Goal: Information Seeking & Learning: Learn about a topic

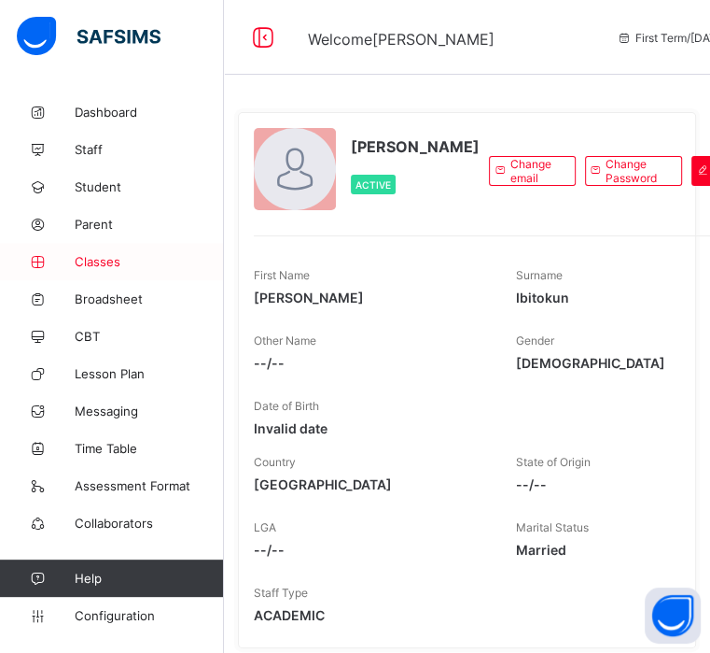
click at [95, 259] on span "Classes" at bounding box center [149, 261] width 149 height 15
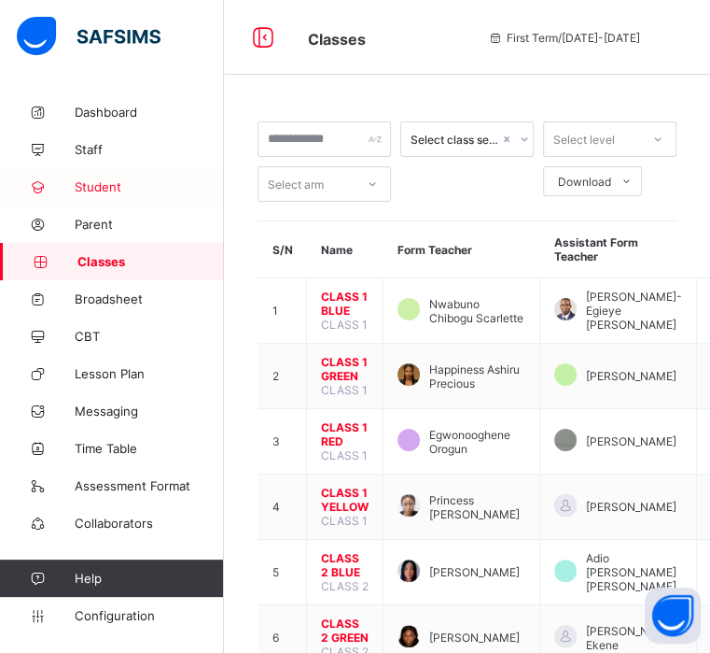
click at [107, 180] on span "Student" at bounding box center [149, 186] width 149 height 15
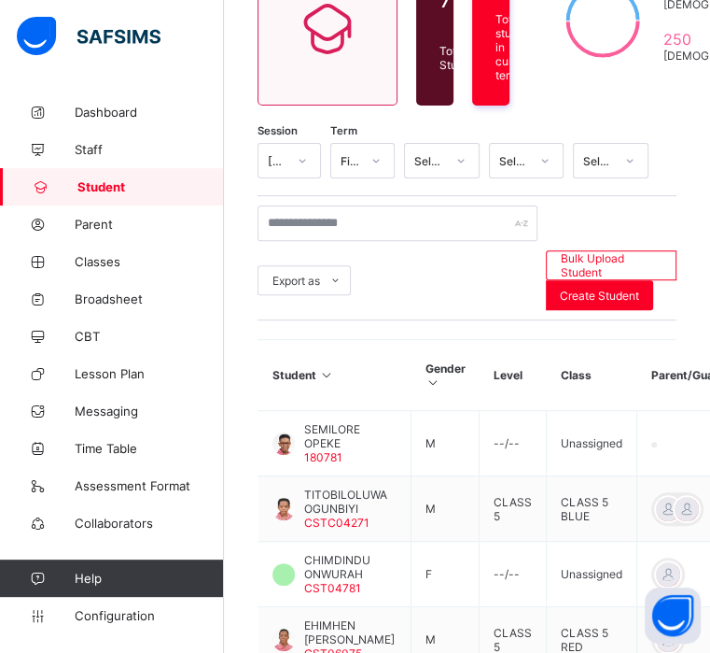
scroll to position [209, 0]
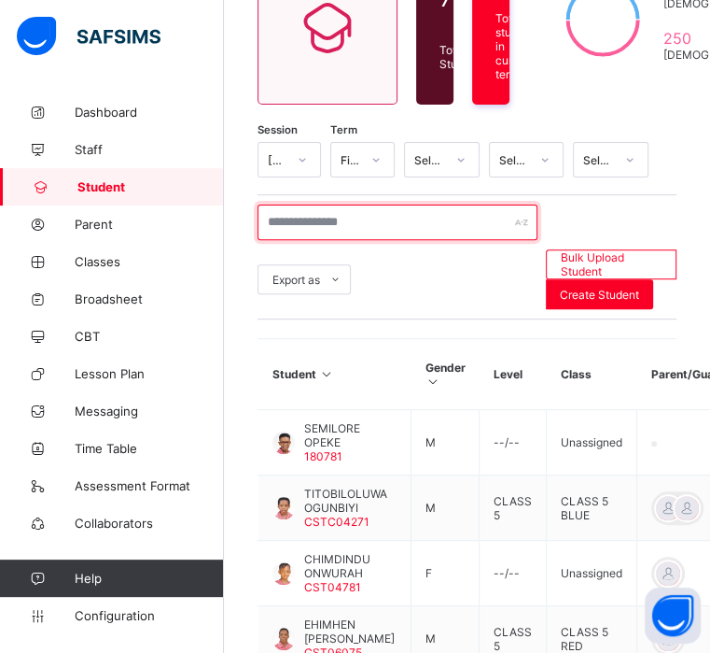
click at [302, 240] on input "text" at bounding box center [398, 221] width 280 height 35
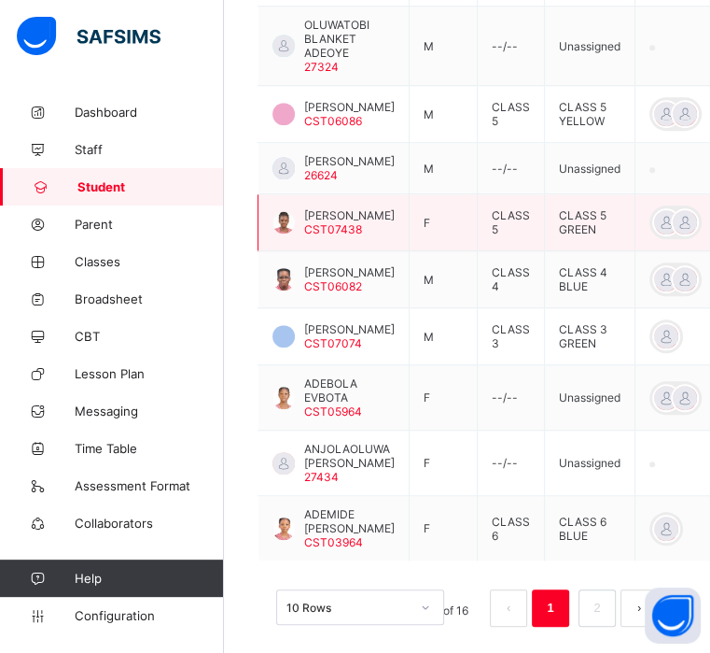
scroll to position [665, 0]
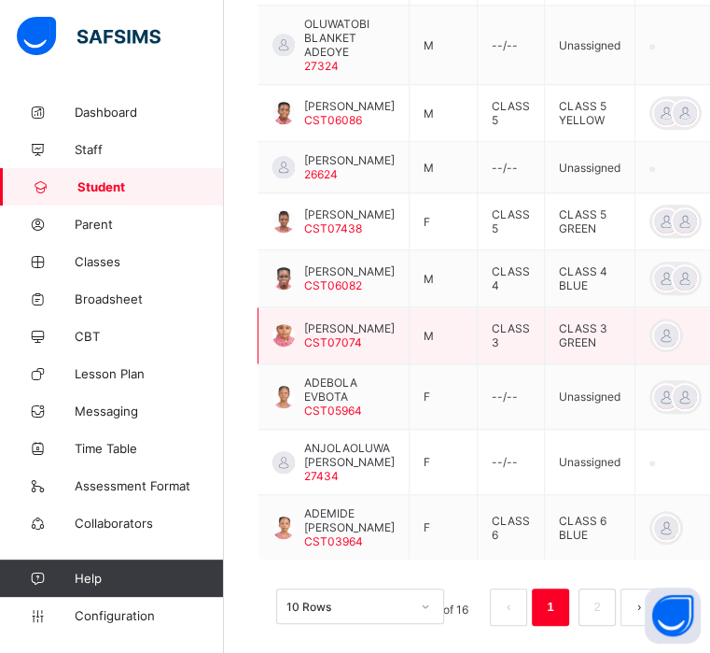
type input "*******"
copy span "[PERSON_NAME]"
drag, startPoint x: 373, startPoint y: 578, endPoint x: 305, endPoint y: 566, distance: 68.3
click at [305, 335] on span "[PERSON_NAME]" at bounding box center [349, 328] width 91 height 14
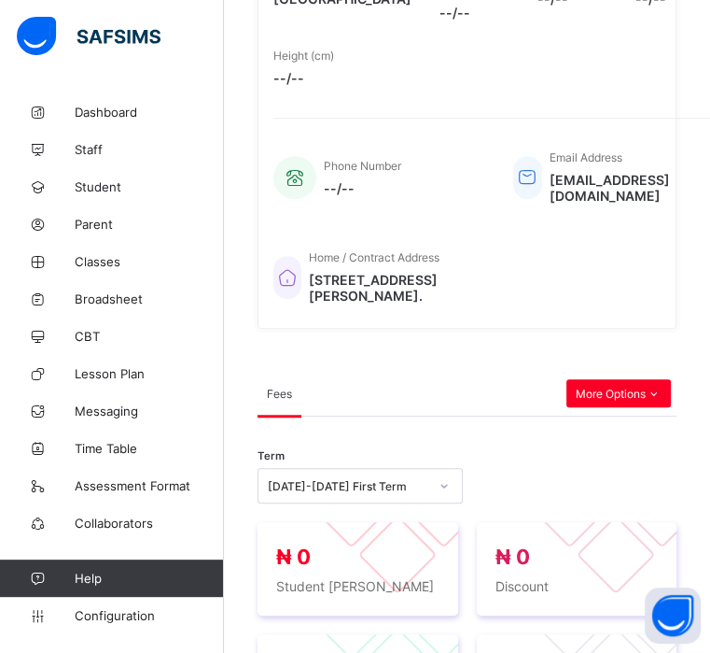
scroll to position [665, 0]
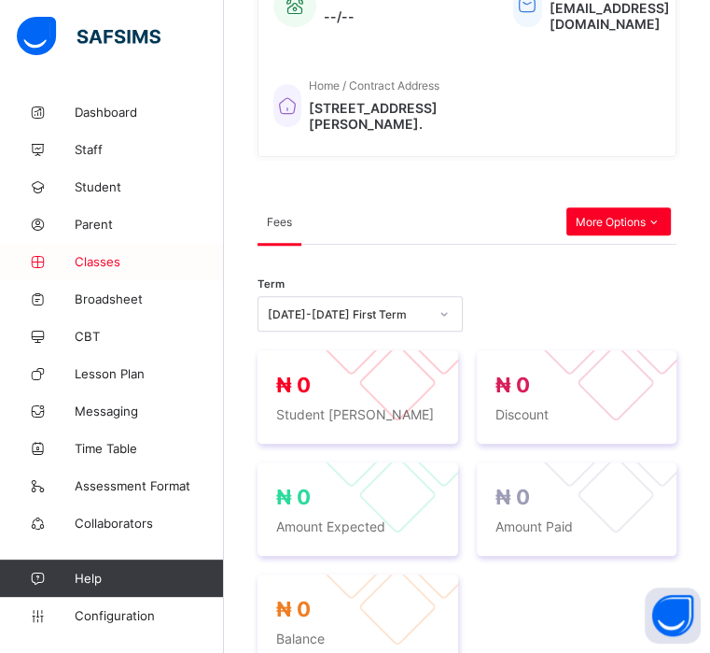
click at [98, 260] on span "Classes" at bounding box center [149, 261] width 149 height 15
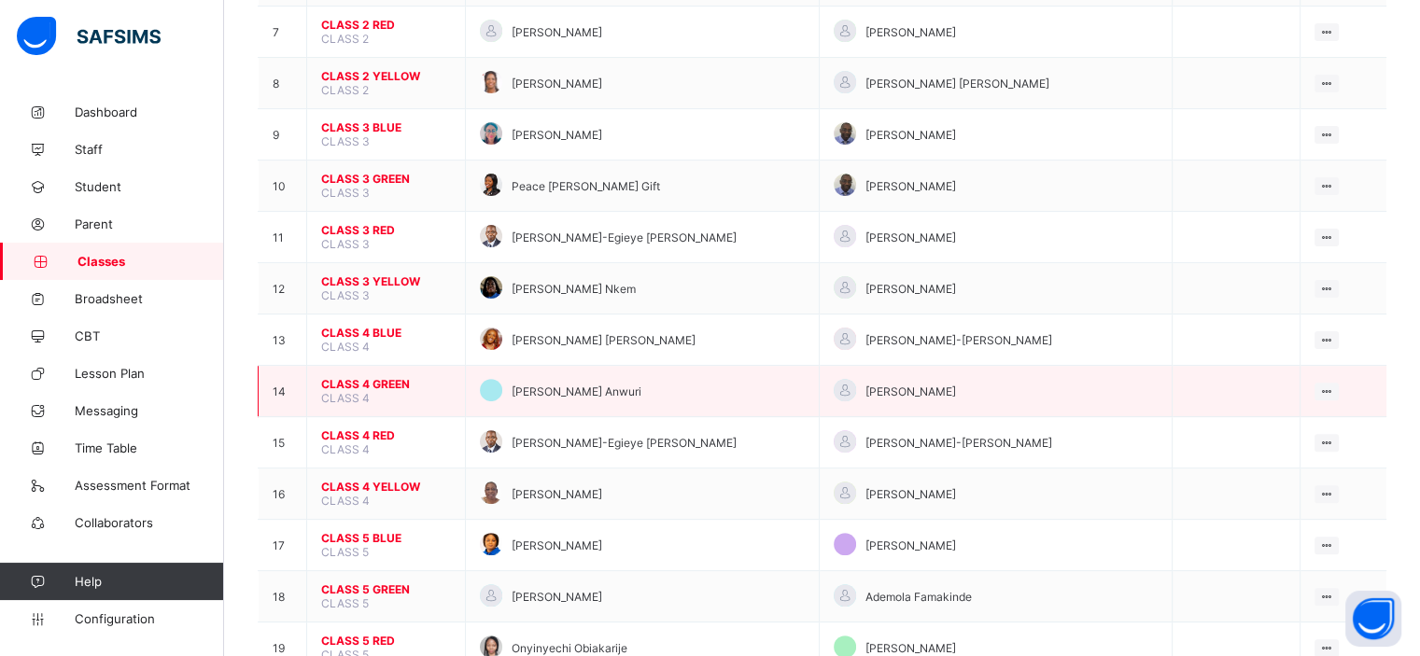
scroll to position [518, 0]
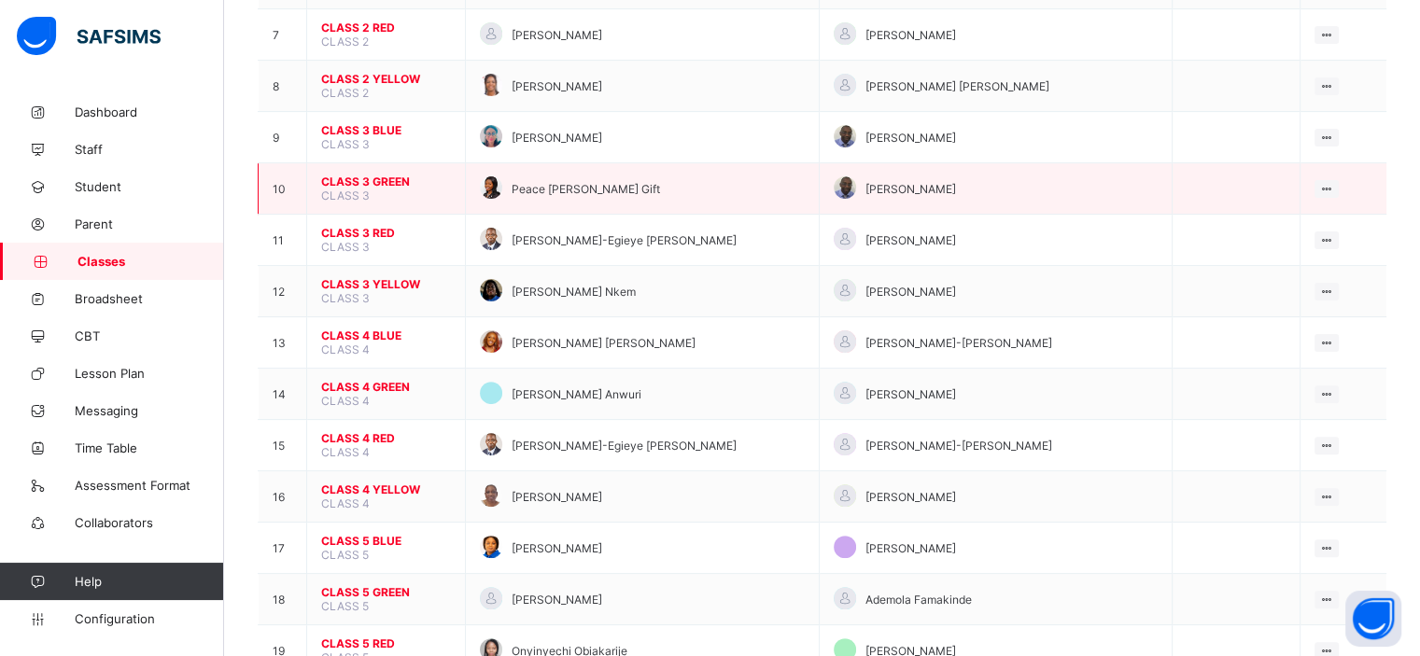
click at [348, 183] on span "CLASS 3 GREEN" at bounding box center [386, 182] width 130 height 14
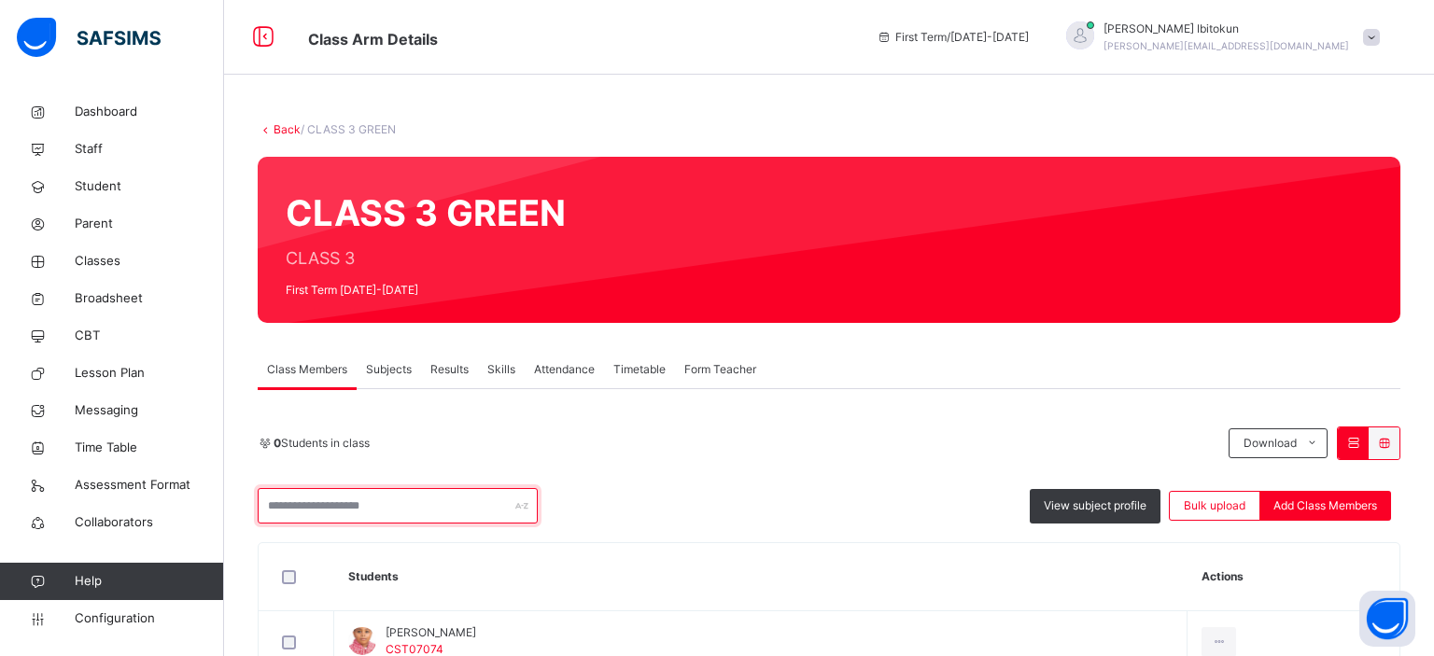
click at [385, 488] on input "text" at bounding box center [398, 505] width 280 height 35
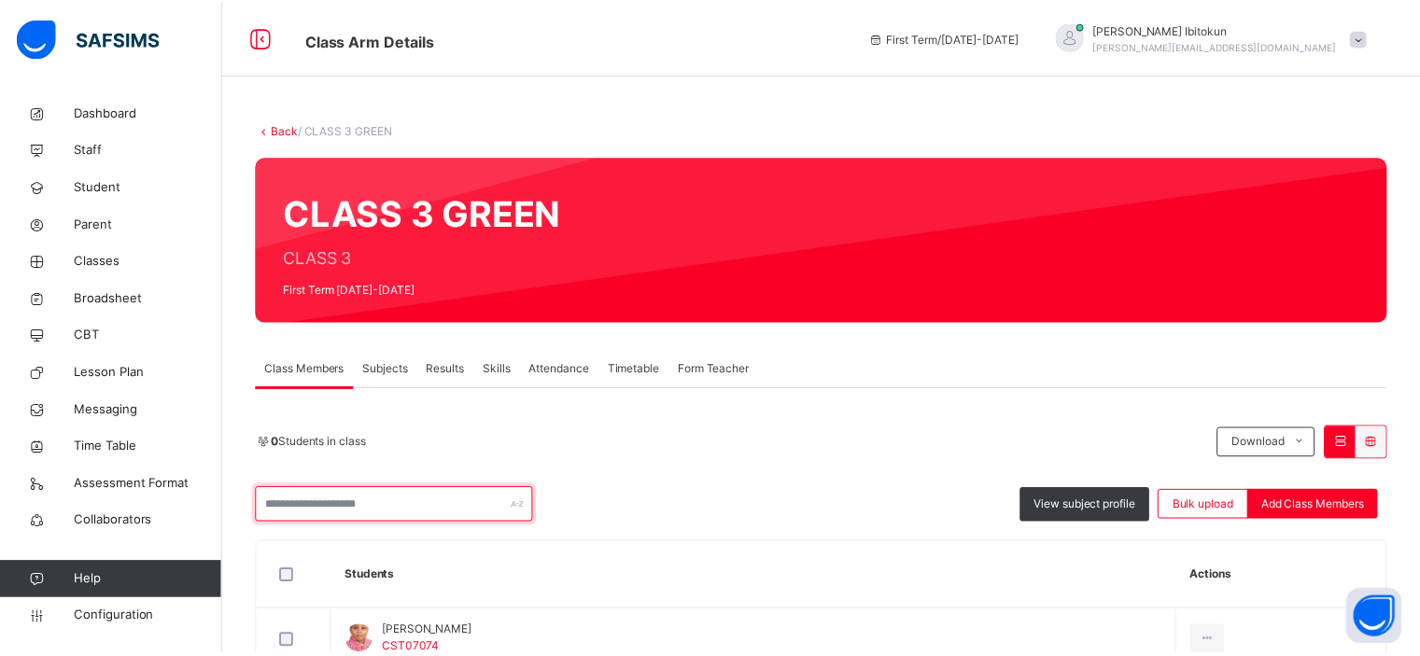
scroll to position [116, 0]
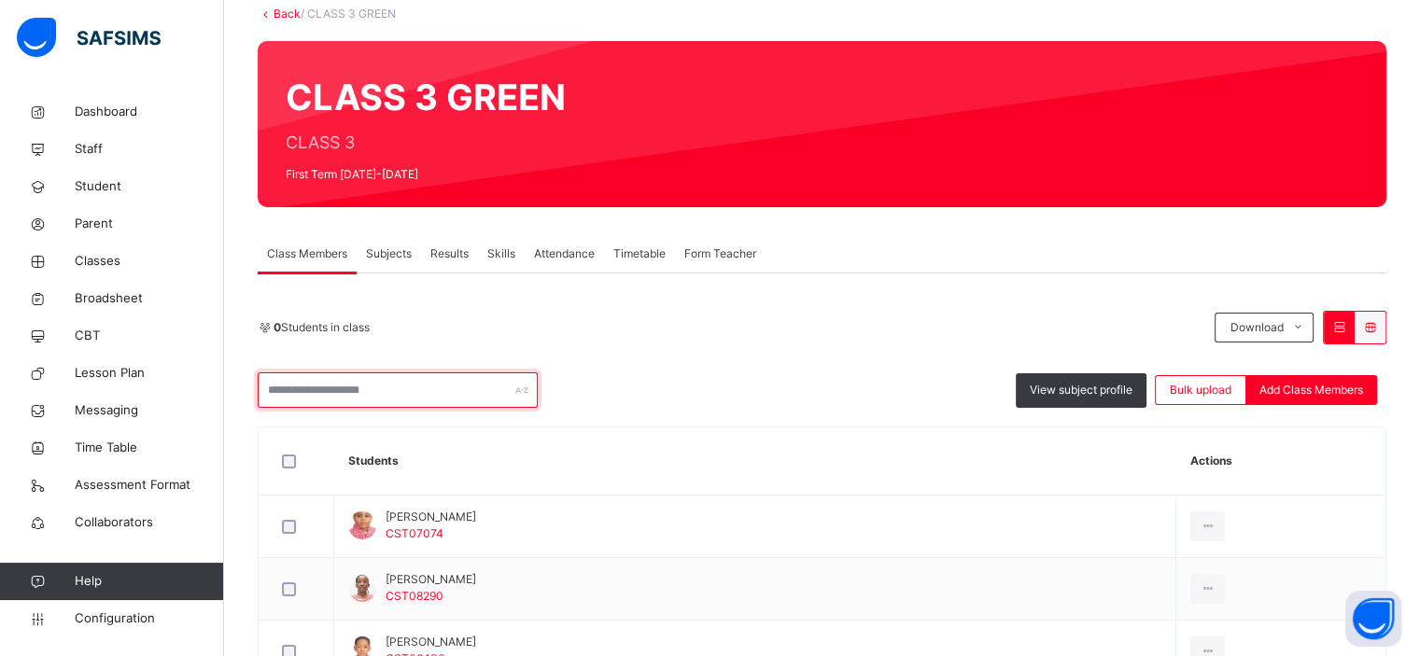
paste input "**********"
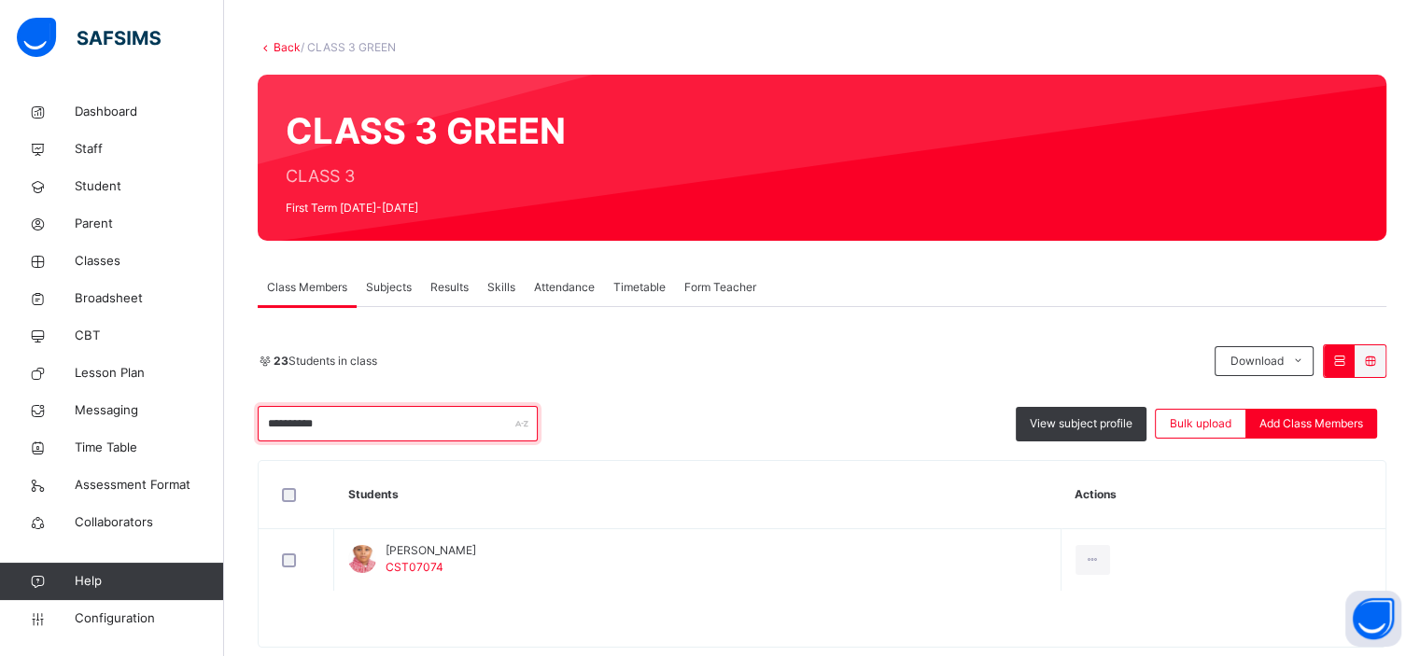
scroll to position [120, 0]
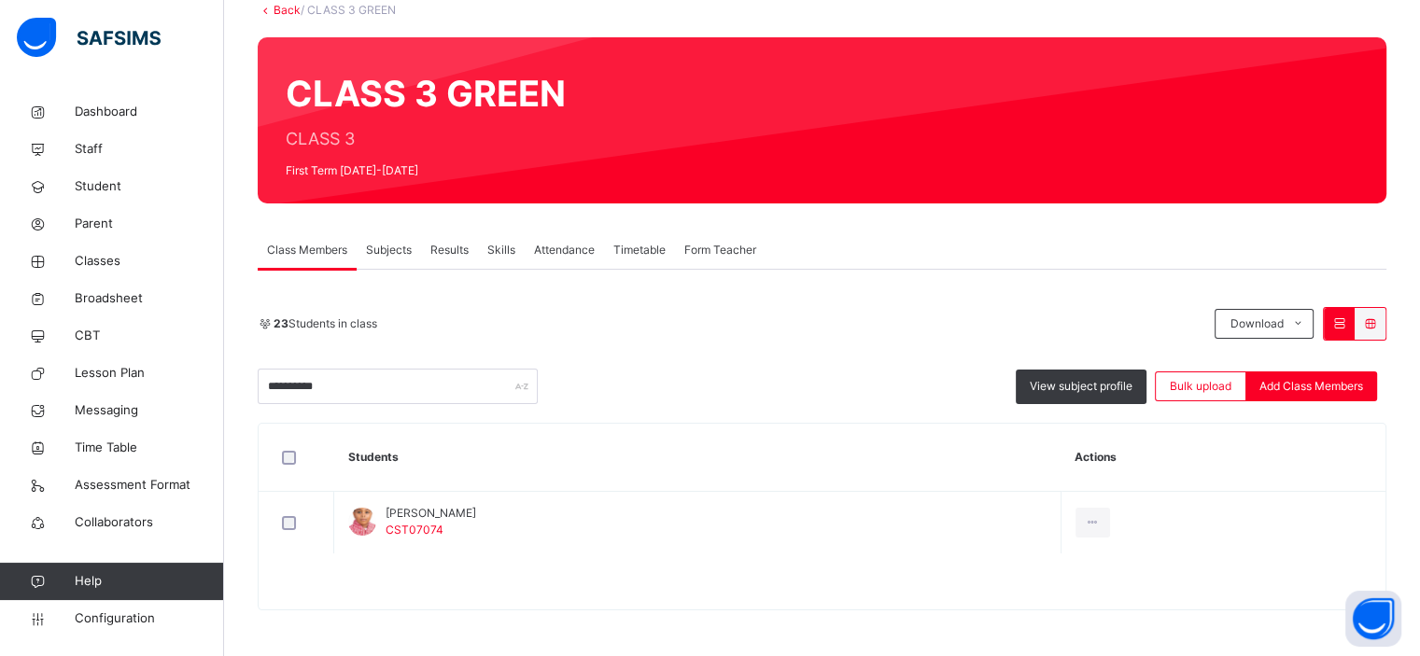
click at [710, 348] on div "**********" at bounding box center [822, 355] width 1129 height 97
click at [344, 380] on input "**********" at bounding box center [398, 386] width 280 height 35
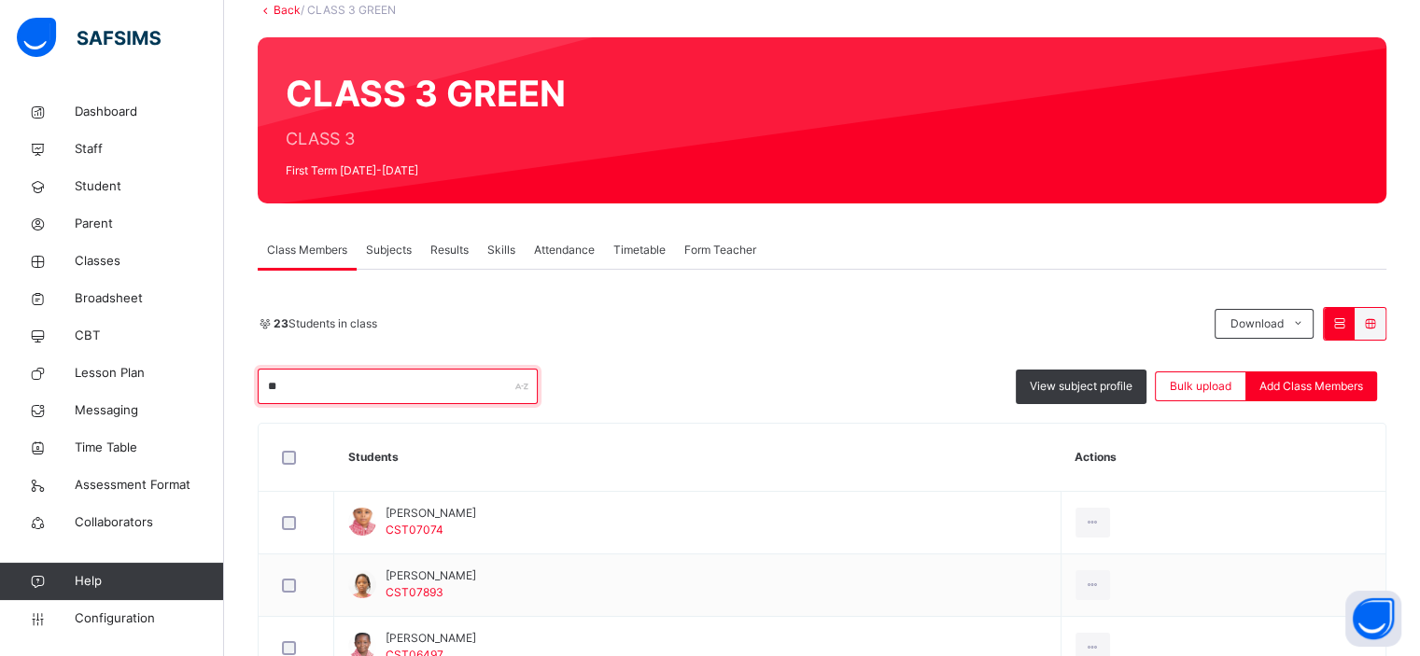
type input "*"
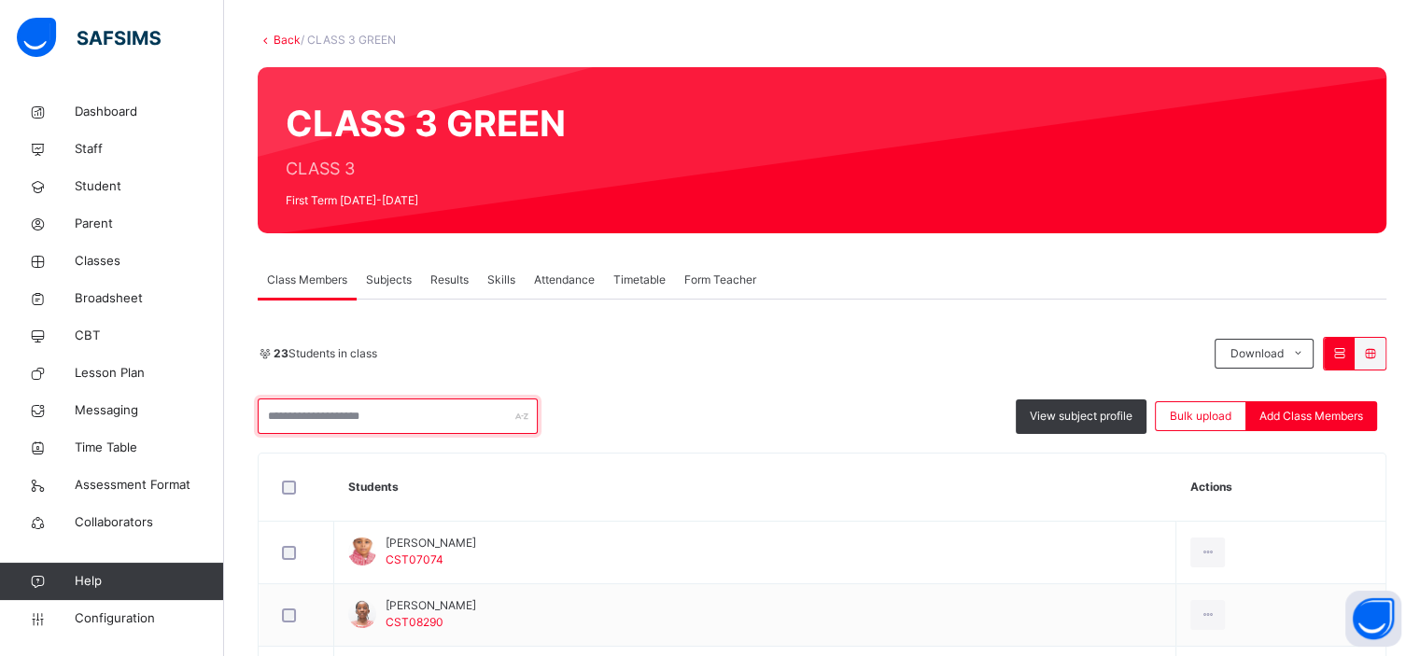
scroll to position [82, 0]
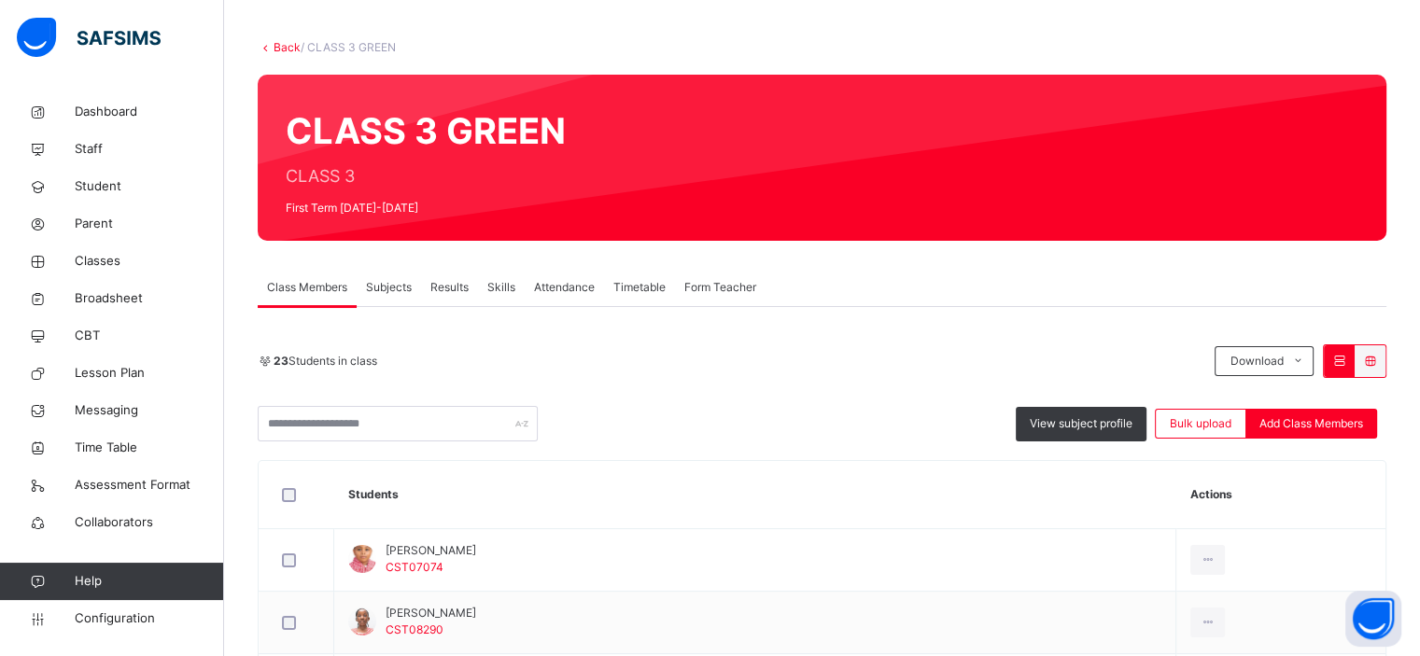
click at [395, 302] on div "Subjects" at bounding box center [389, 287] width 64 height 37
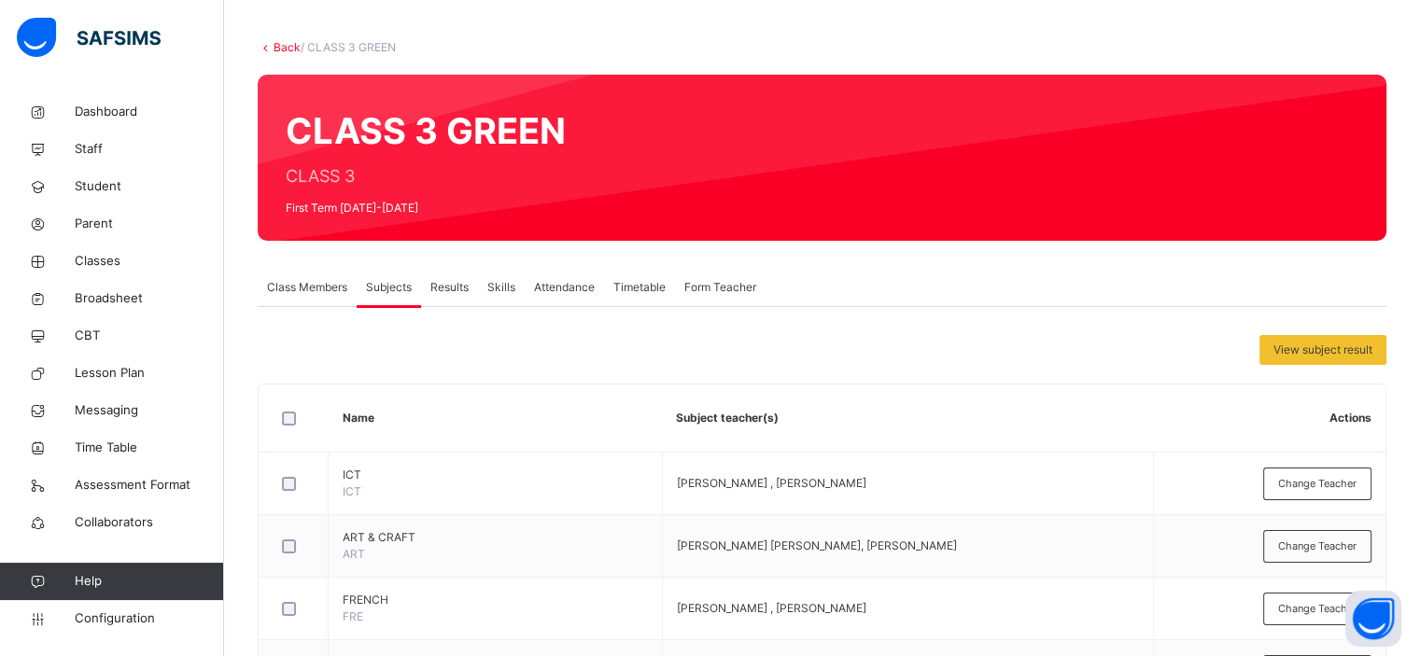
click at [460, 298] on div "Results" at bounding box center [449, 287] width 57 height 37
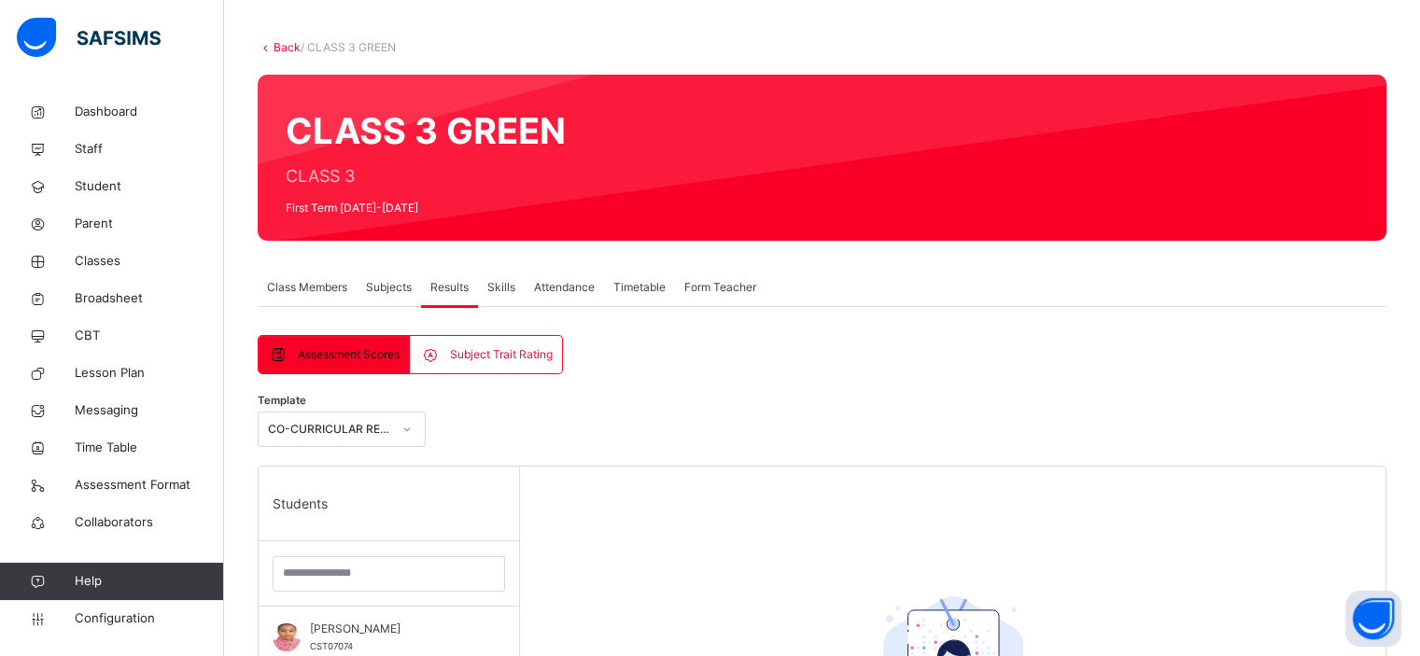
click at [400, 287] on span "Subjects" at bounding box center [389, 287] width 46 height 17
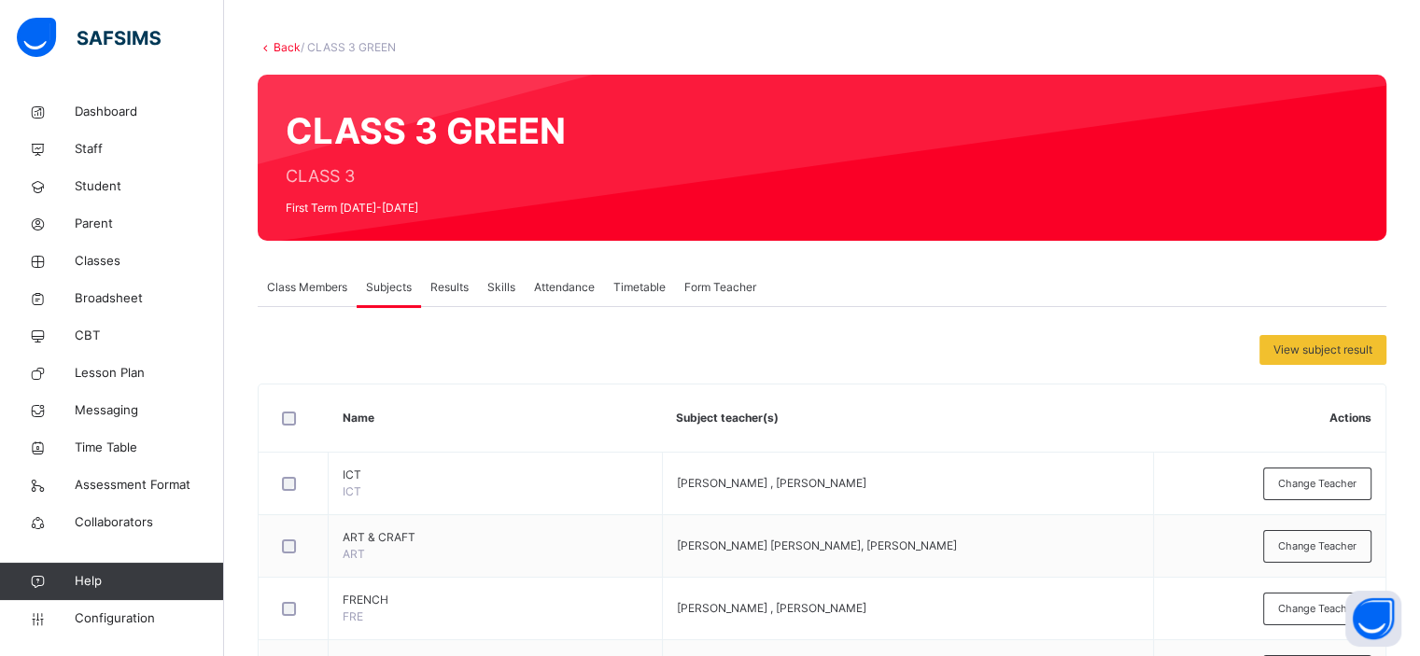
click at [328, 280] on span "Class Members" at bounding box center [307, 287] width 80 height 17
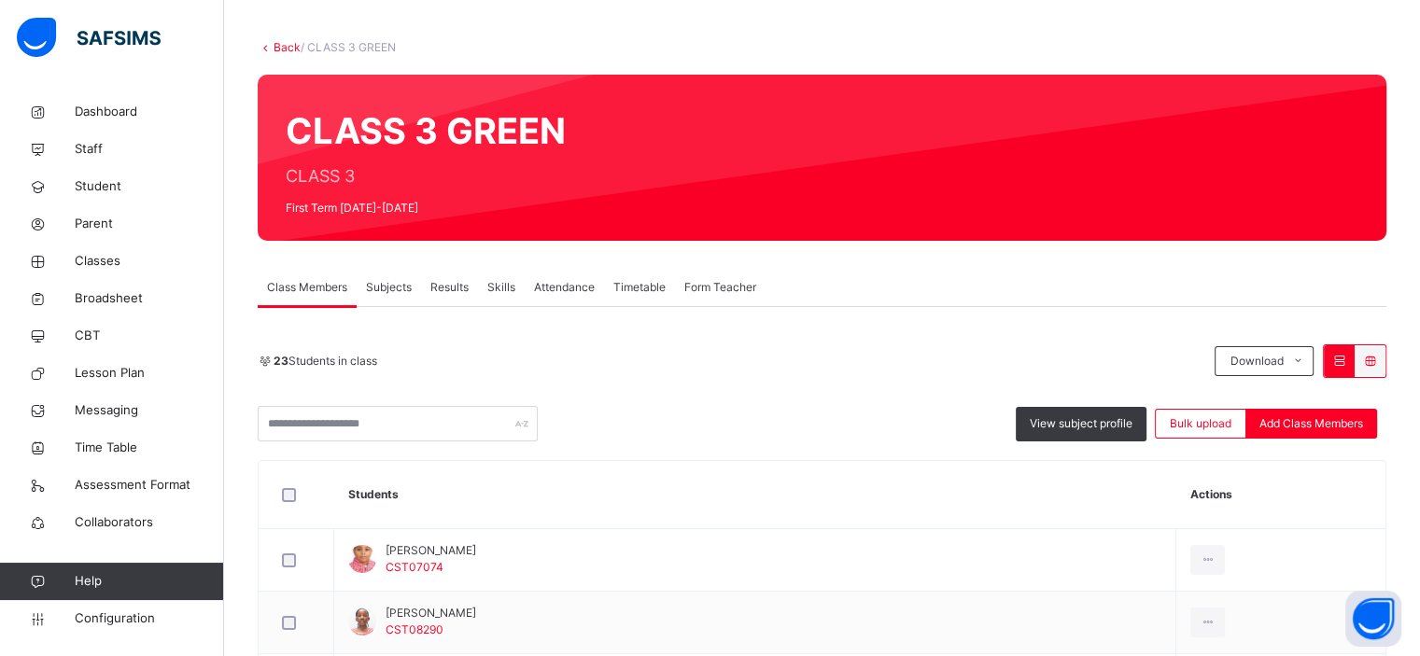
click at [377, 296] on div "Subjects" at bounding box center [389, 287] width 64 height 37
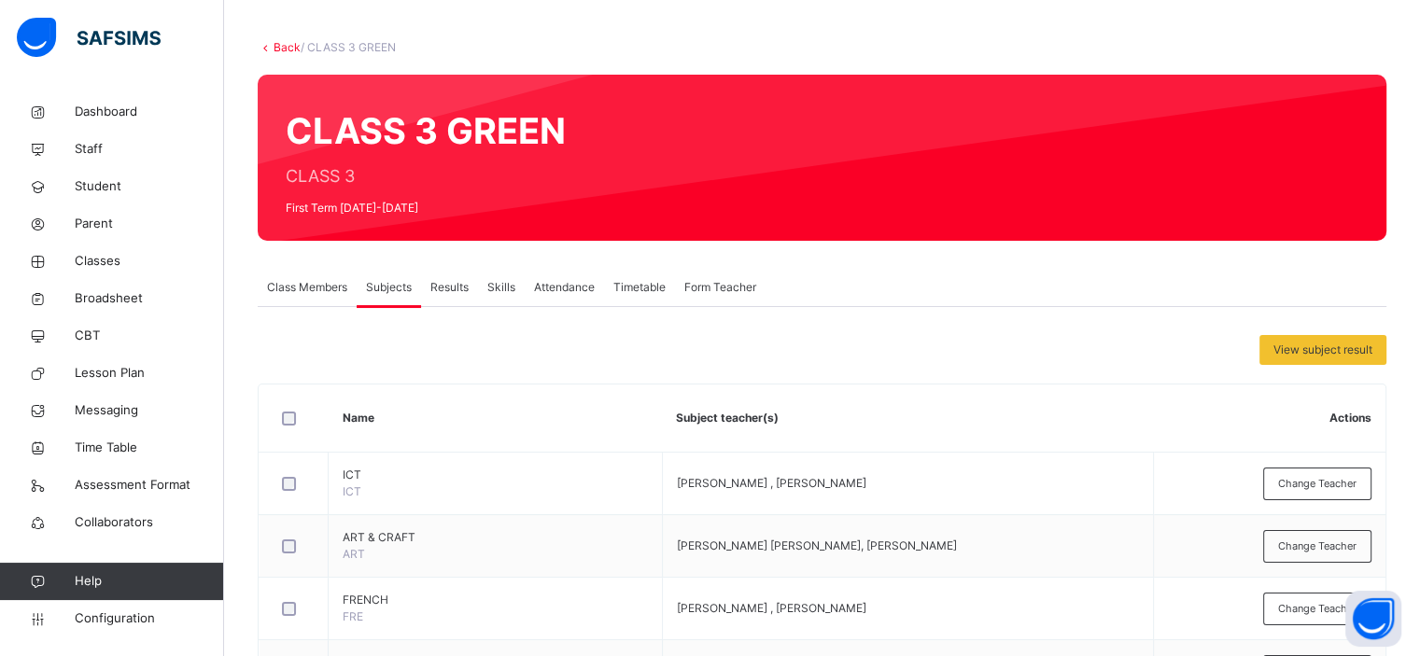
click at [458, 302] on div "Results" at bounding box center [449, 287] width 57 height 37
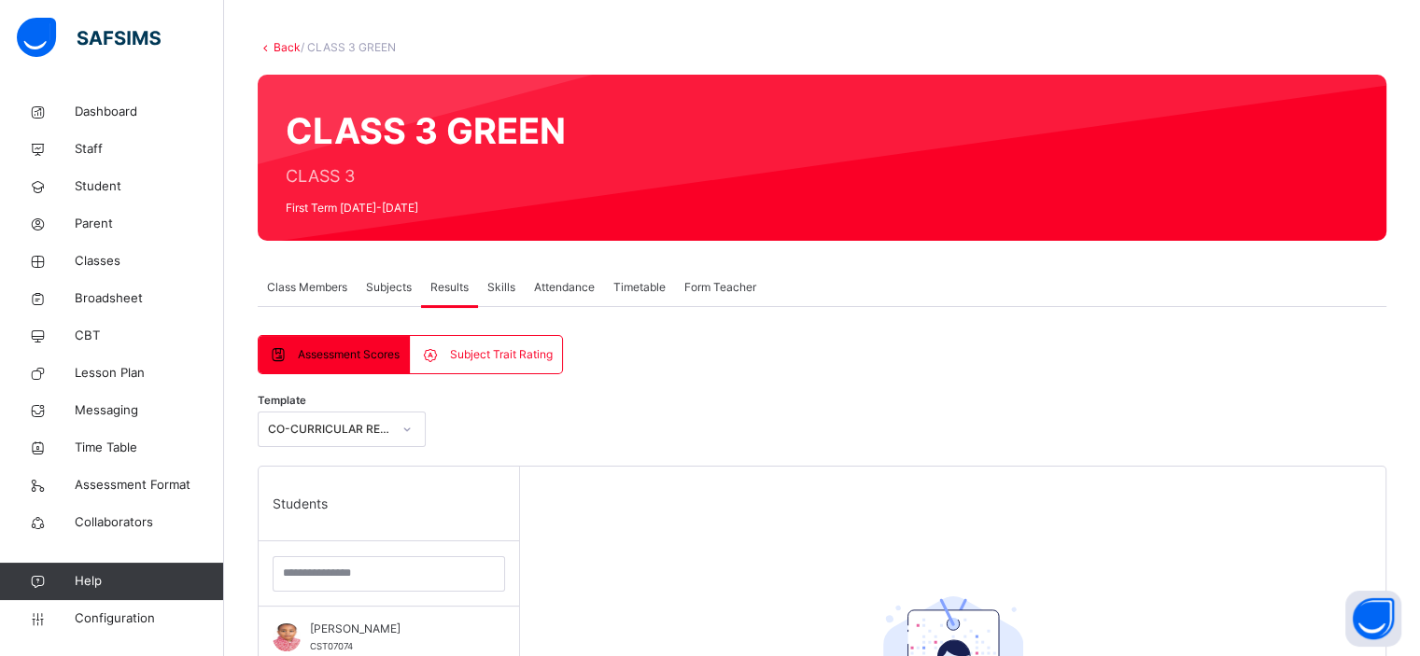
click at [396, 290] on span "Subjects" at bounding box center [389, 287] width 46 height 17
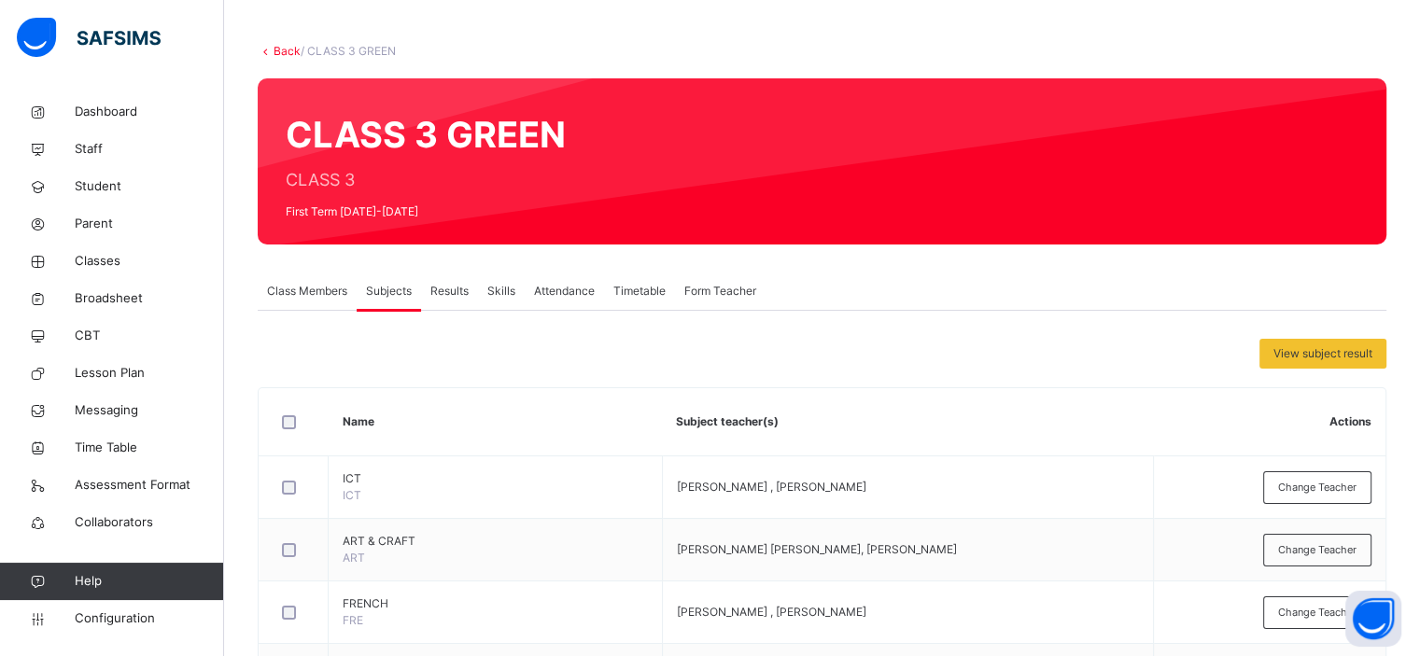
scroll to position [0, 0]
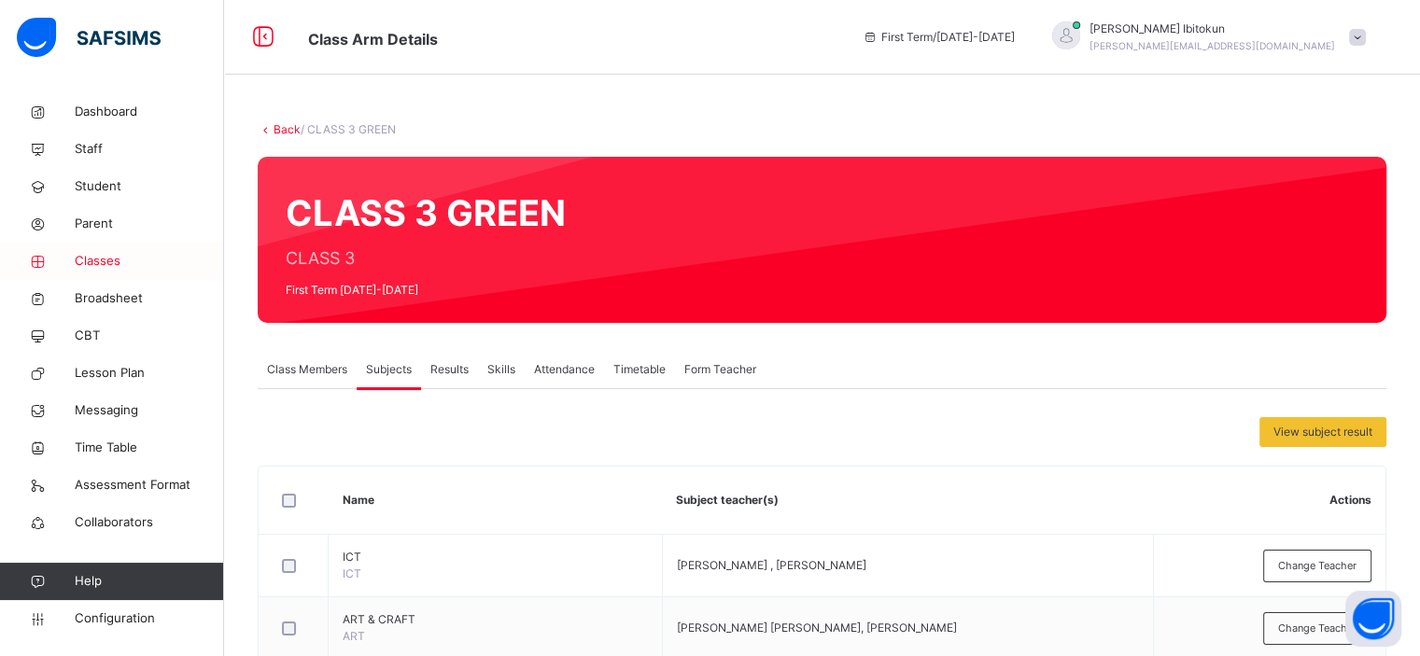
click at [105, 265] on span "Classes" at bounding box center [149, 261] width 149 height 19
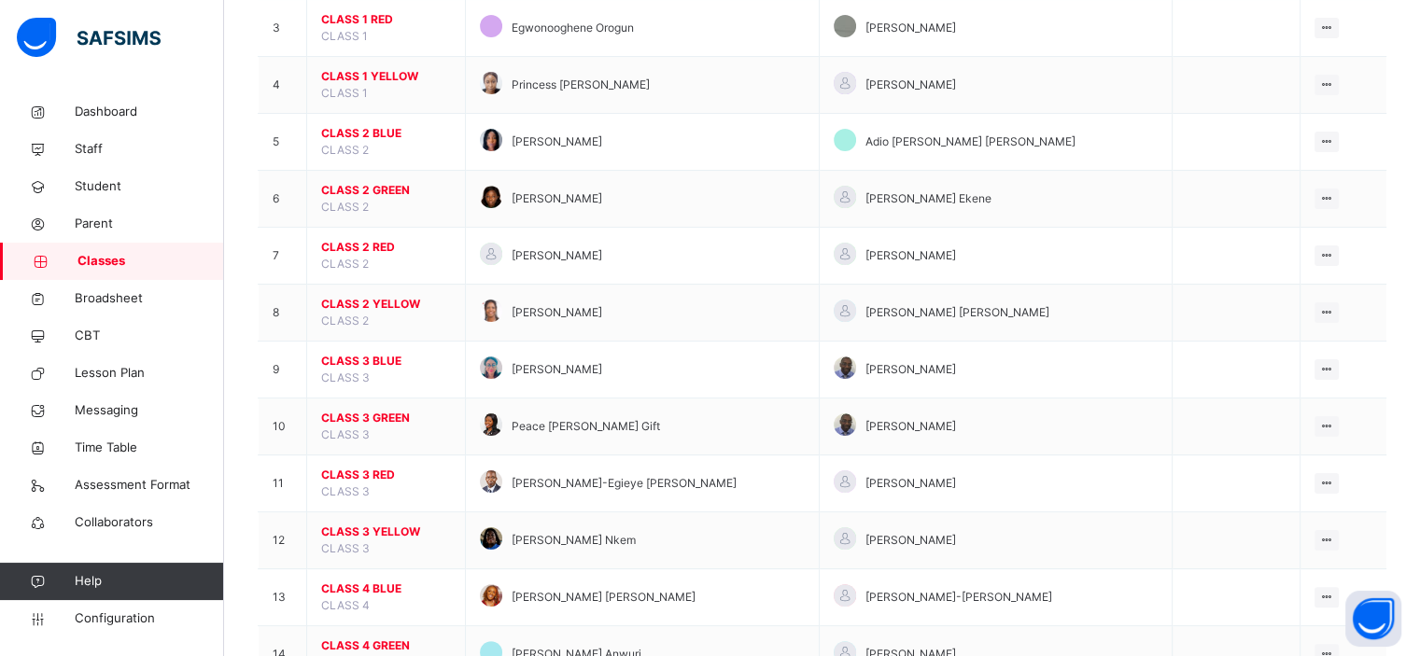
scroll to position [332, 0]
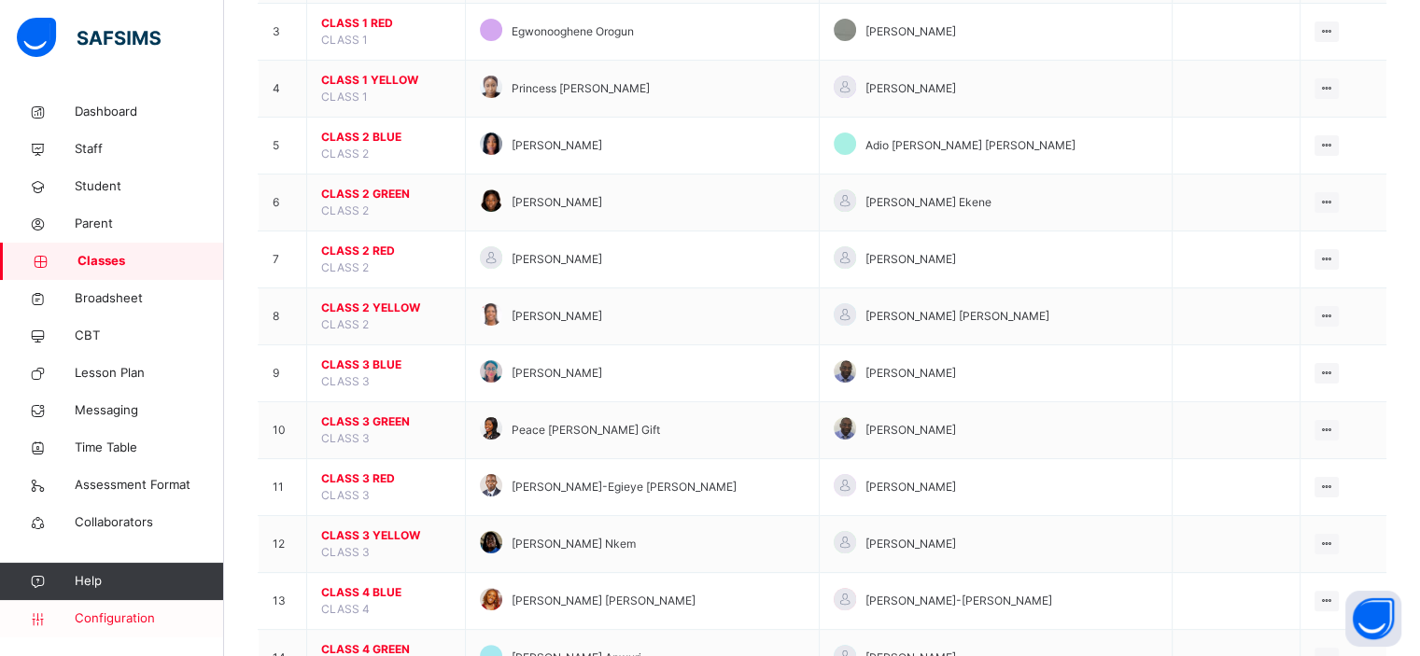
click at [136, 621] on span "Configuration" at bounding box center [149, 619] width 148 height 19
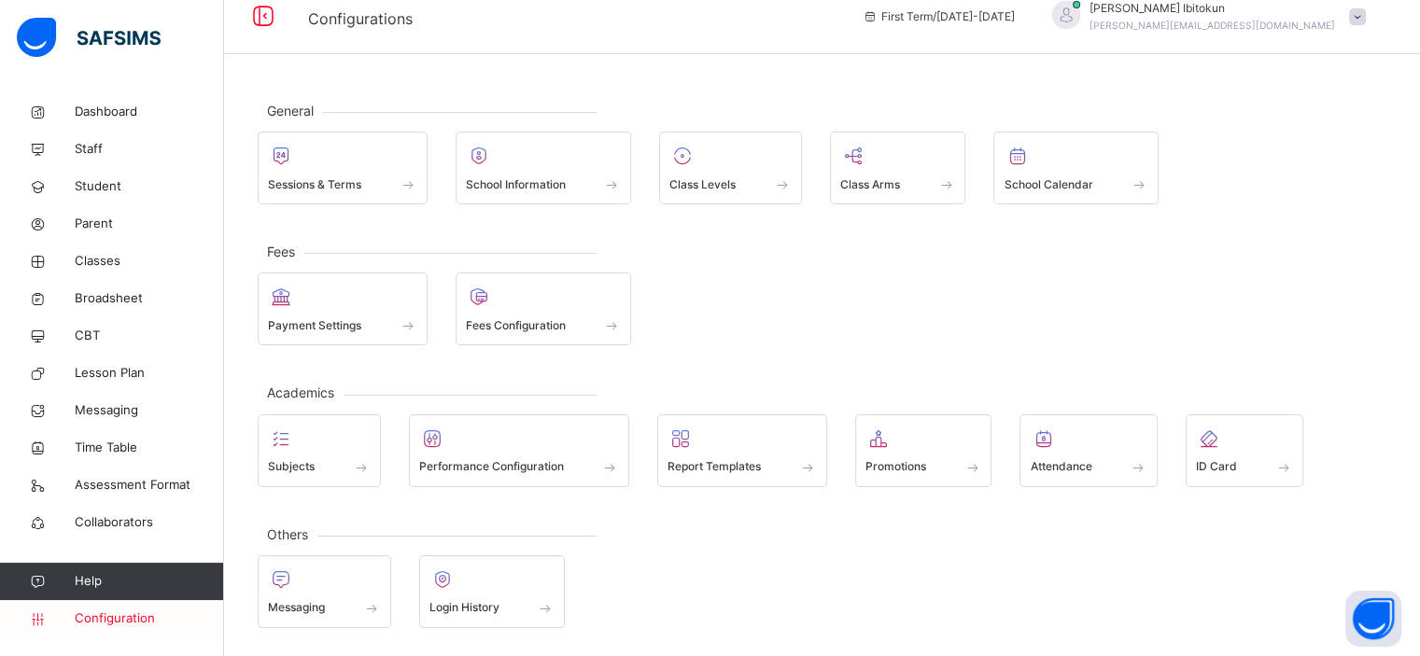
scroll to position [17, 0]
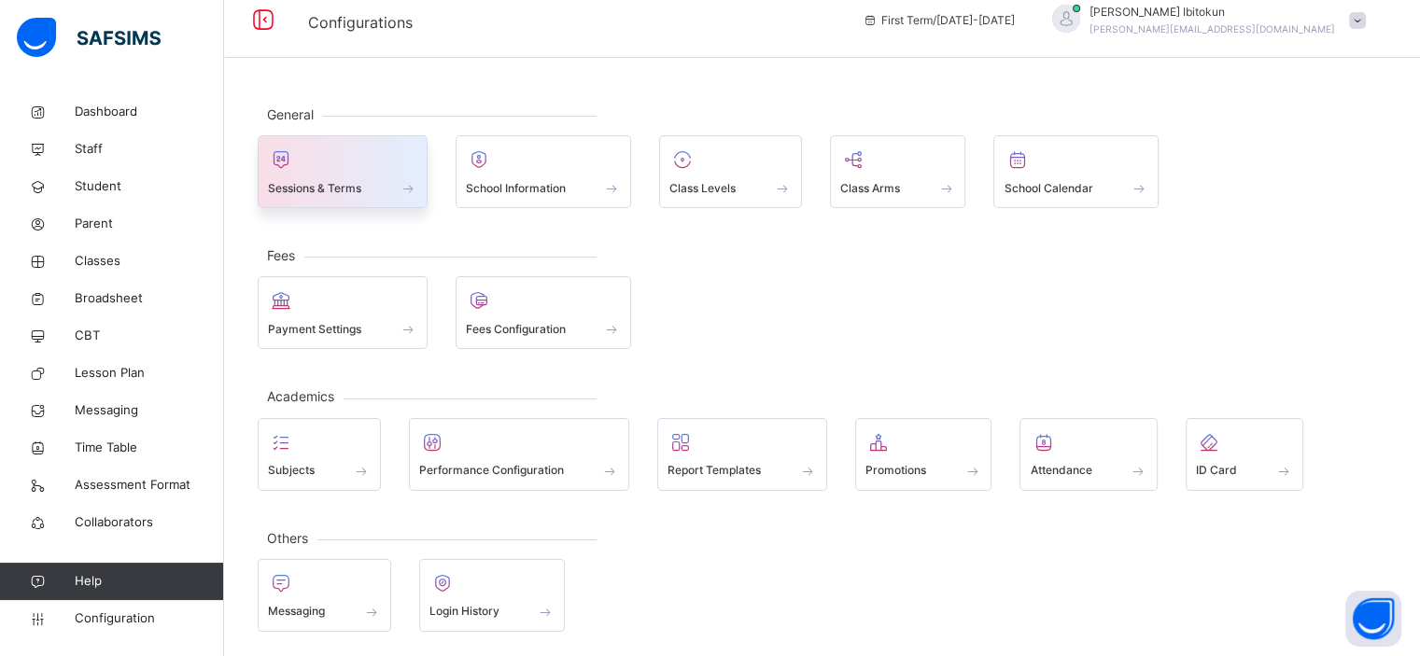
click at [401, 186] on span at bounding box center [408, 188] width 19 height 16
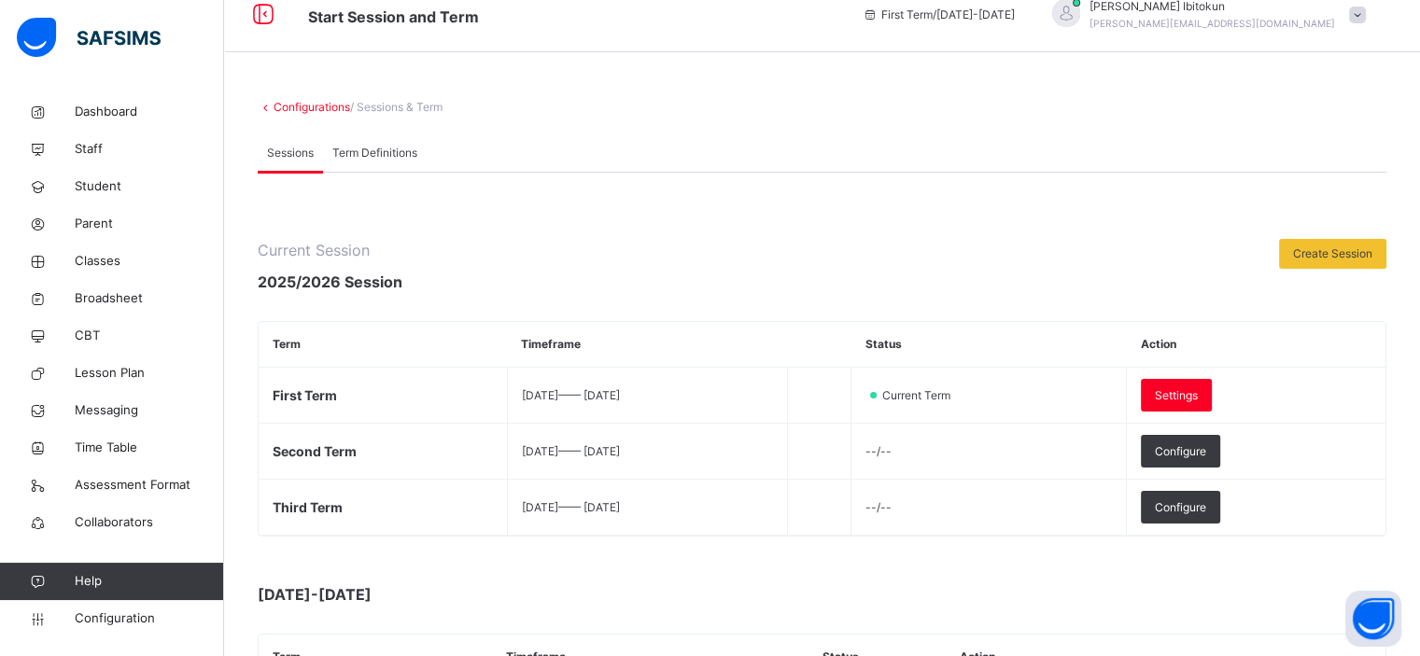
scroll to position [14, 0]
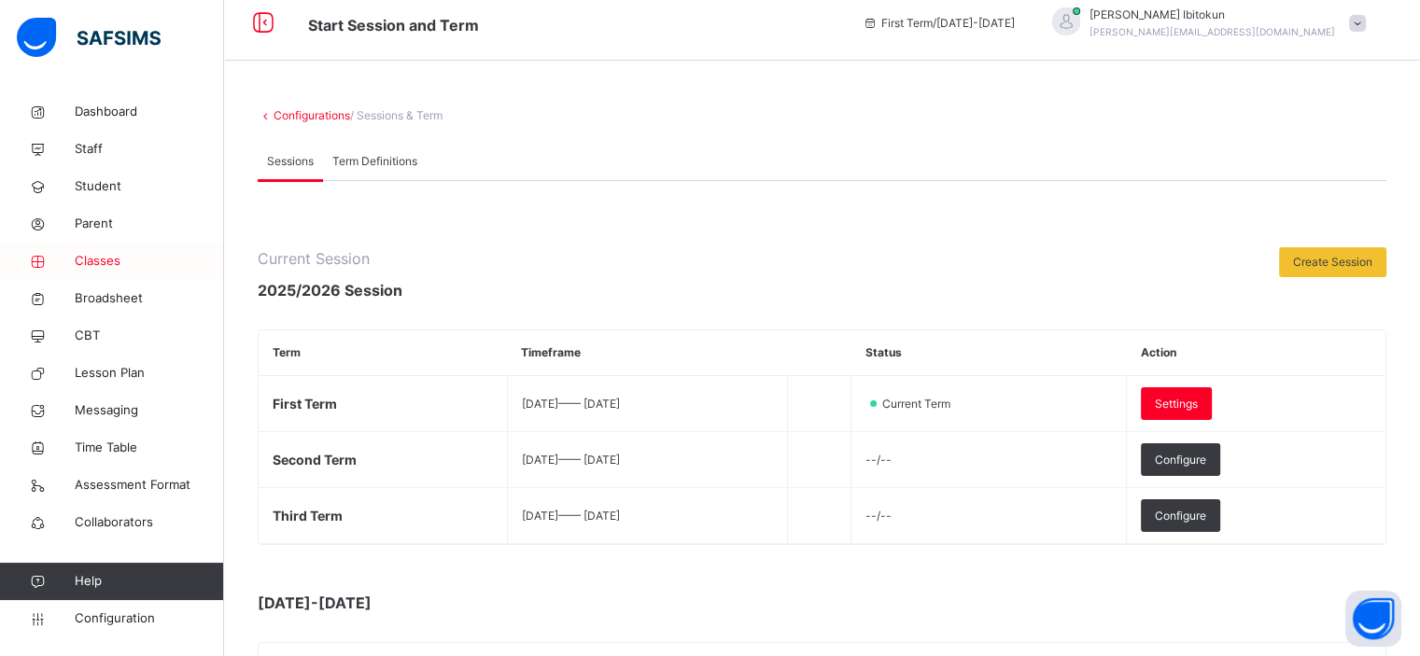
click at [96, 266] on span "Classes" at bounding box center [149, 261] width 149 height 19
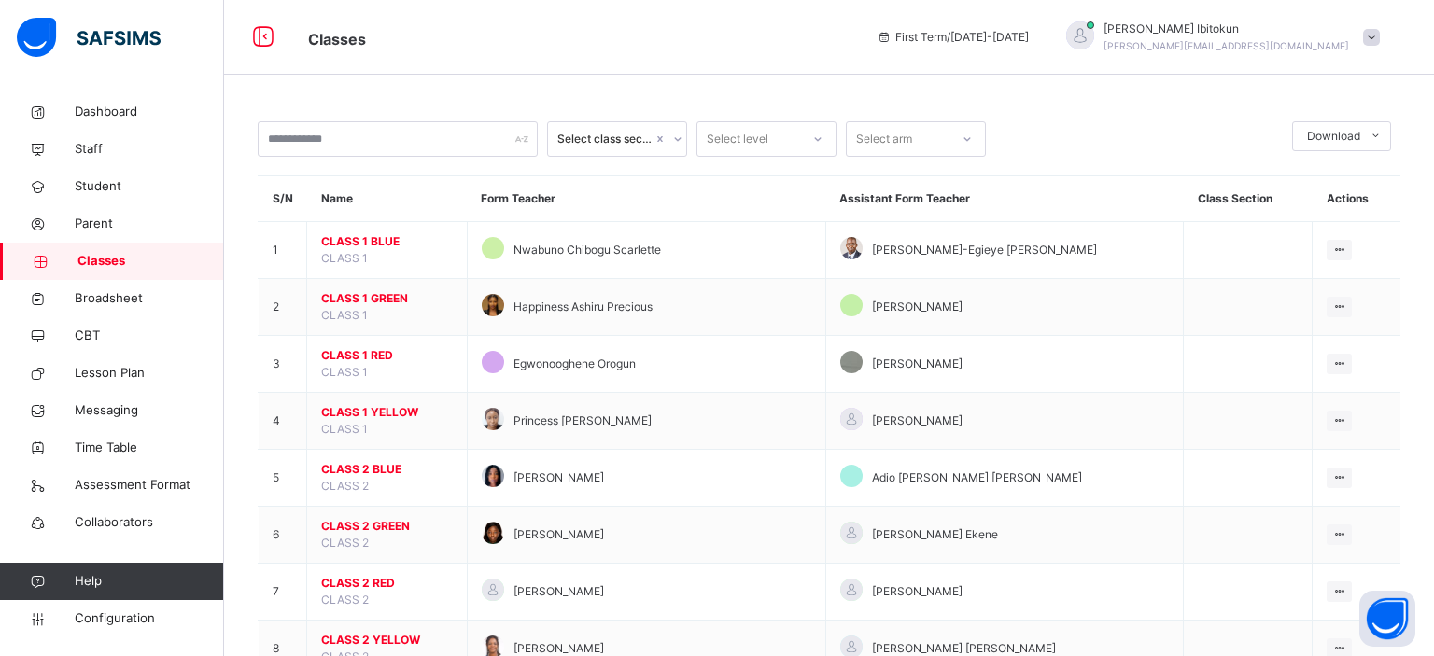
click at [668, 139] on div at bounding box center [677, 139] width 18 height 30
click at [672, 140] on icon at bounding box center [677, 139] width 11 height 19
click at [669, 140] on icon at bounding box center [668, 139] width 11 height 19
click at [701, 193] on th "Form Teacher" at bounding box center [642, 199] width 354 height 46
click at [710, 134] on icon at bounding box center [817, 139] width 11 height 19
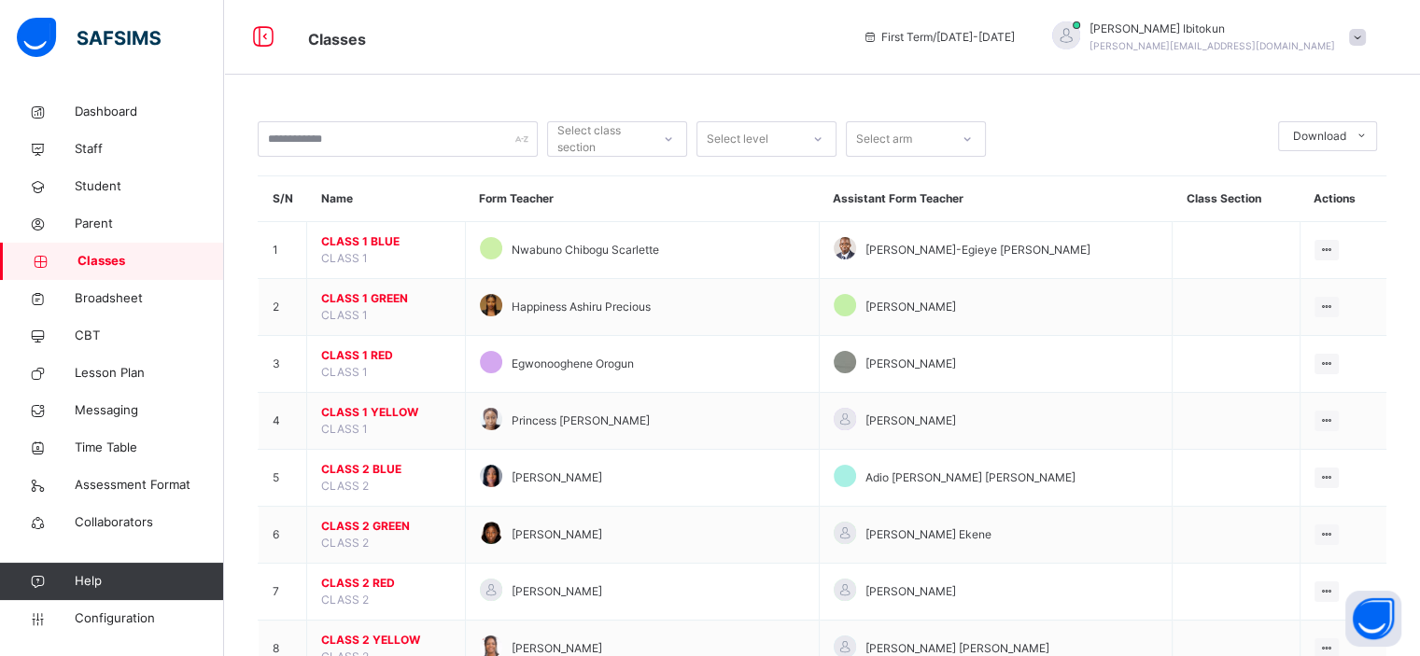
click at [596, 59] on div "Classes First Term / [DATE]-[DATE] Olufemi Ibitokun [EMAIL_ADDRESS][DOMAIN_NAME]" at bounding box center [710, 37] width 1420 height 75
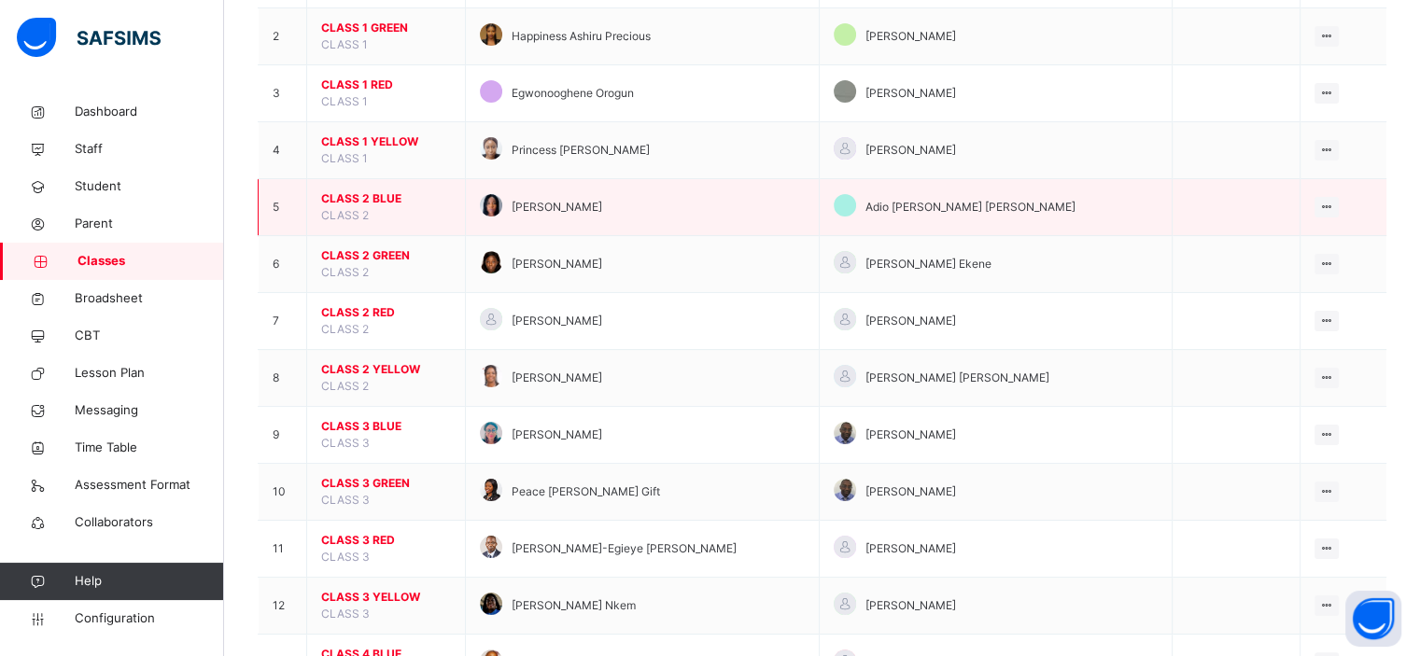
scroll to position [272, 0]
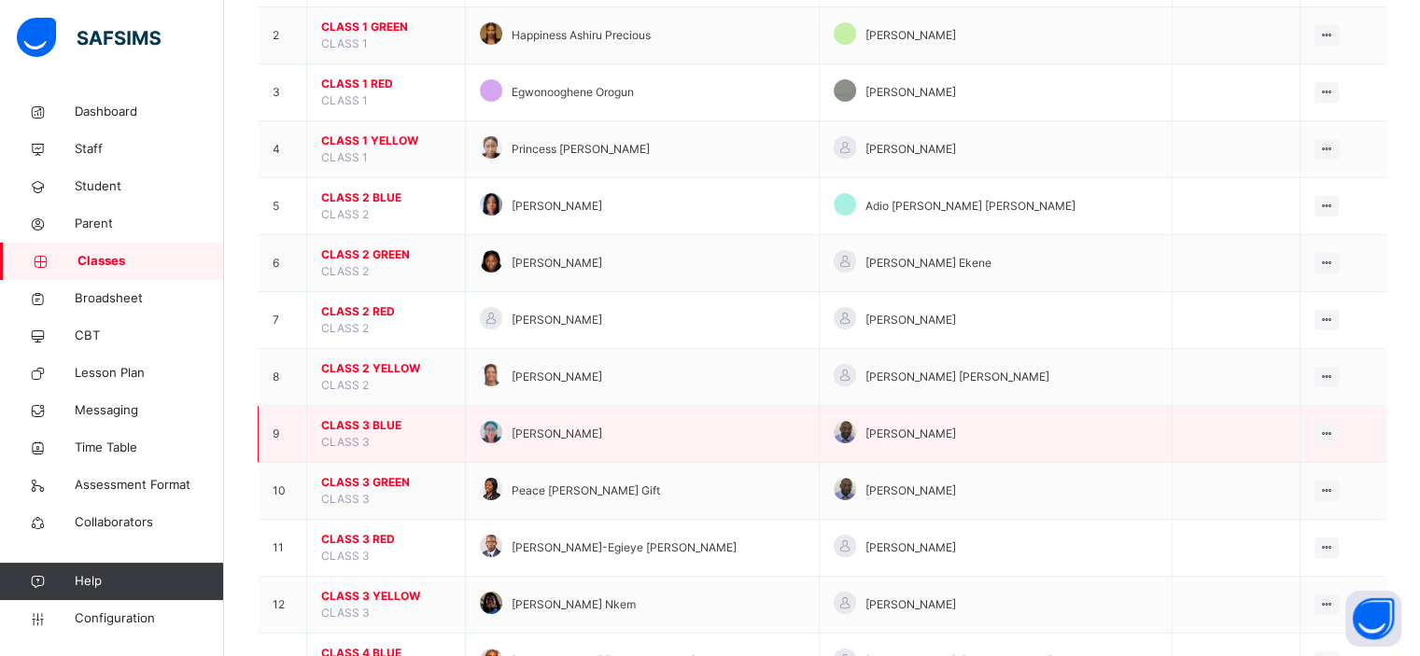
click at [353, 419] on span "CLASS 3 BLUE" at bounding box center [386, 425] width 130 height 17
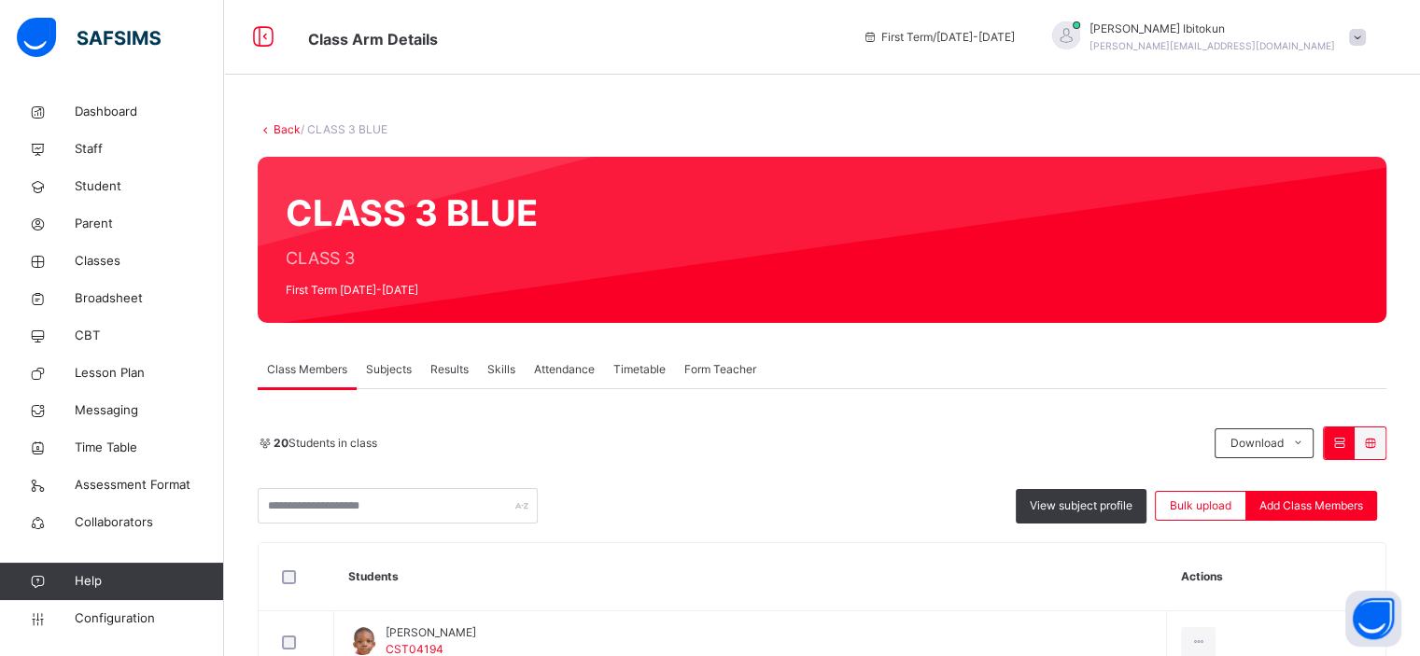
click at [390, 381] on div "Subjects" at bounding box center [389, 369] width 64 height 37
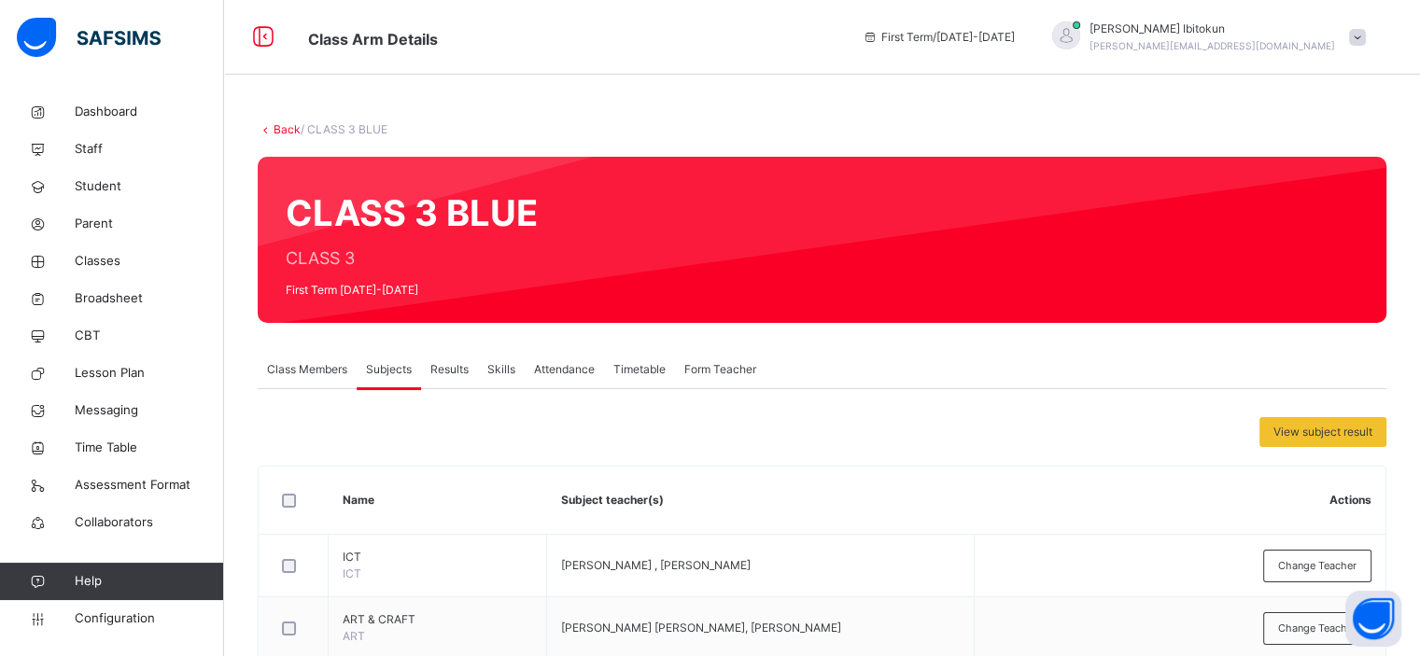
click at [459, 371] on span "Results" at bounding box center [449, 369] width 38 height 17
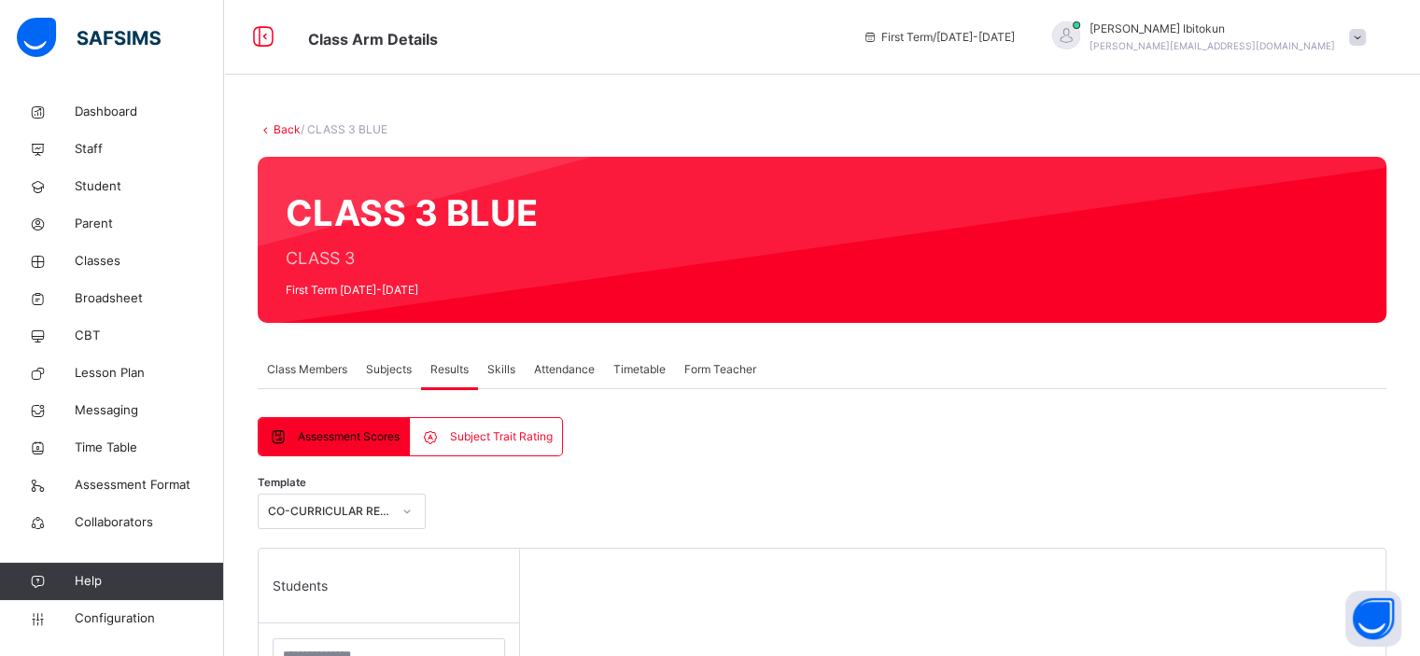
click at [379, 373] on span "Subjects" at bounding box center [389, 369] width 46 height 17
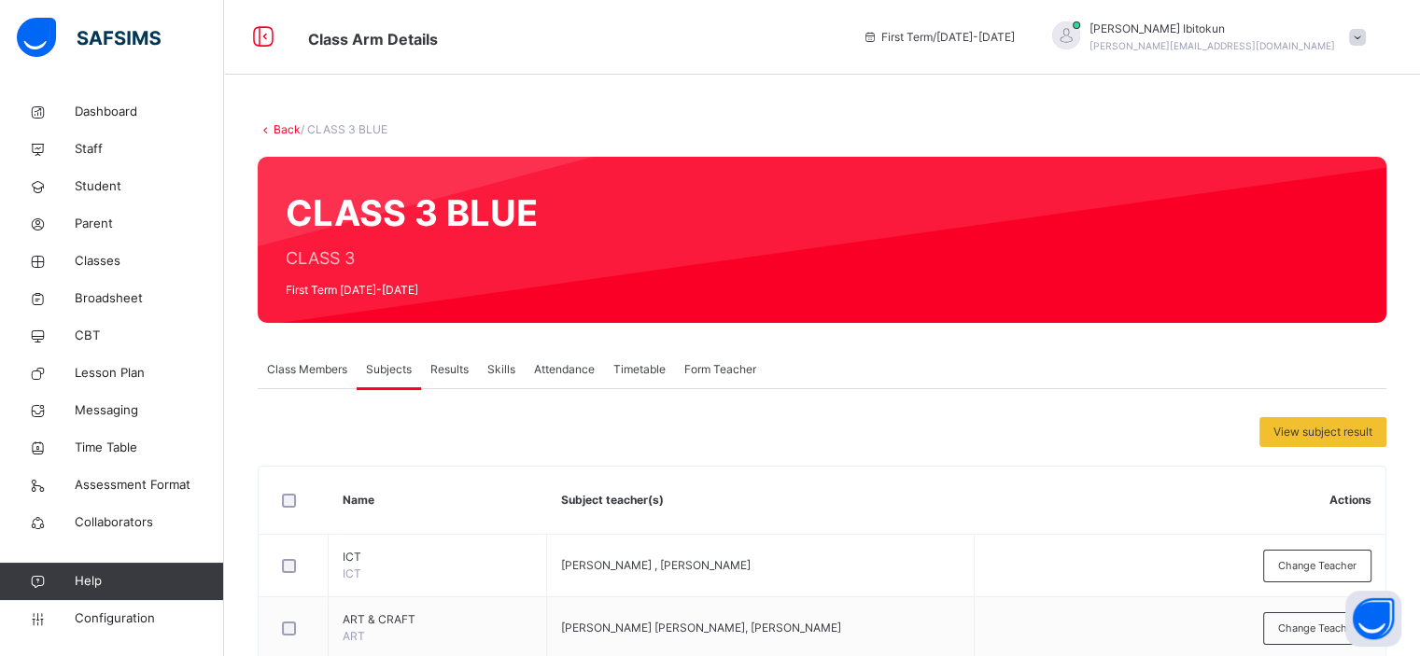
click at [309, 368] on span "Class Members" at bounding box center [307, 369] width 80 height 17
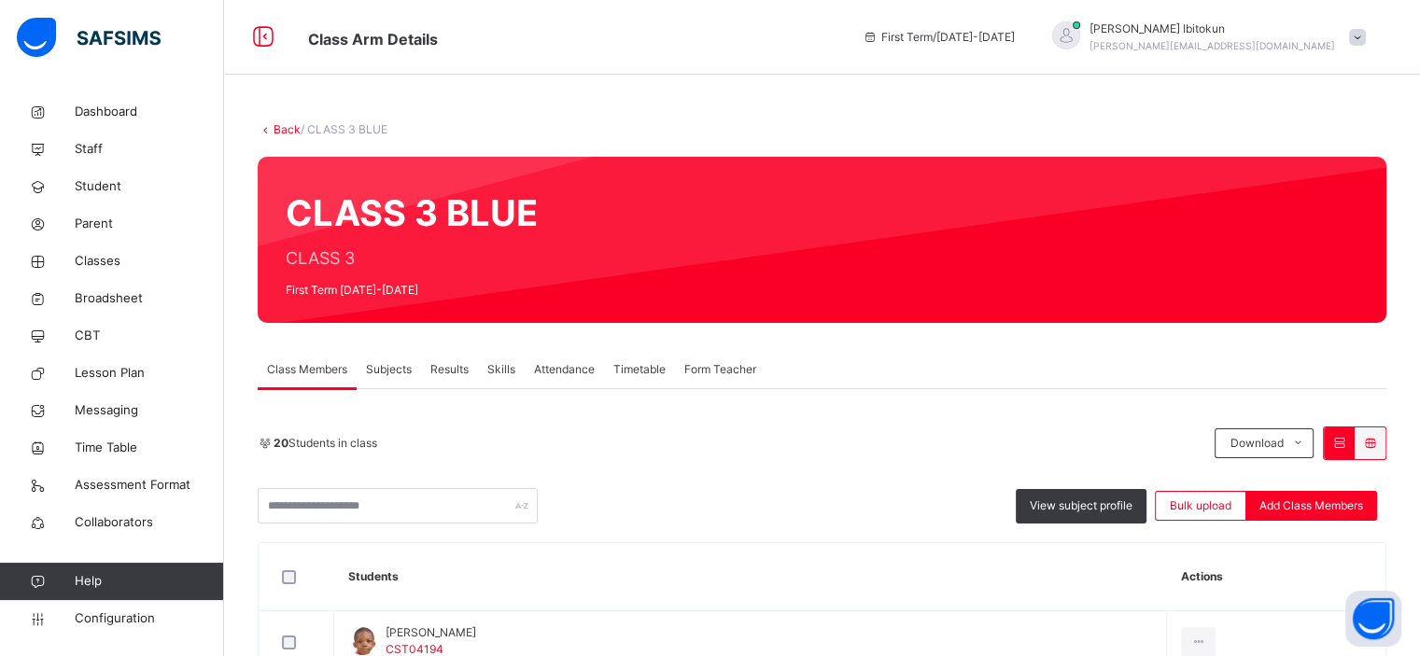
click at [474, 373] on div "Results" at bounding box center [449, 369] width 57 height 37
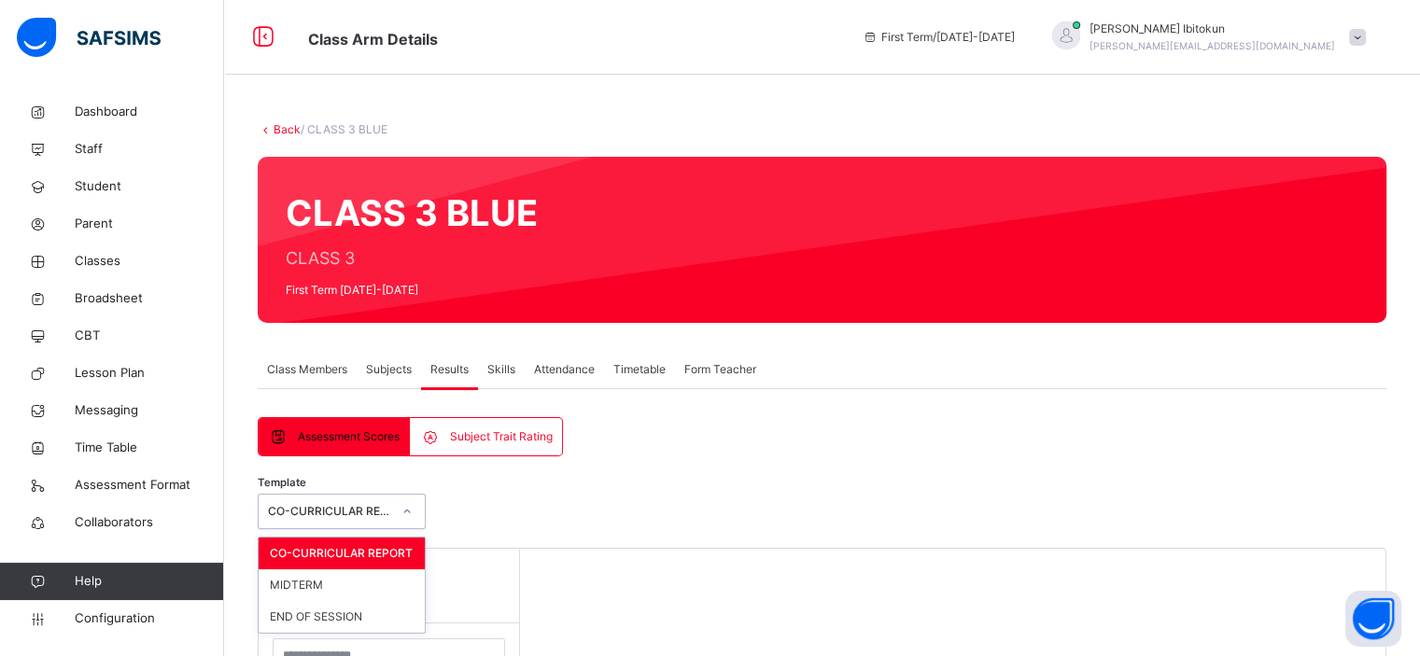
click at [386, 503] on div "CO-CURRICULAR REPORT" at bounding box center [329, 511] width 123 height 17
click at [492, 502] on div "Template CO-CURRICULAR REPORT" at bounding box center [822, 516] width 1129 height 63
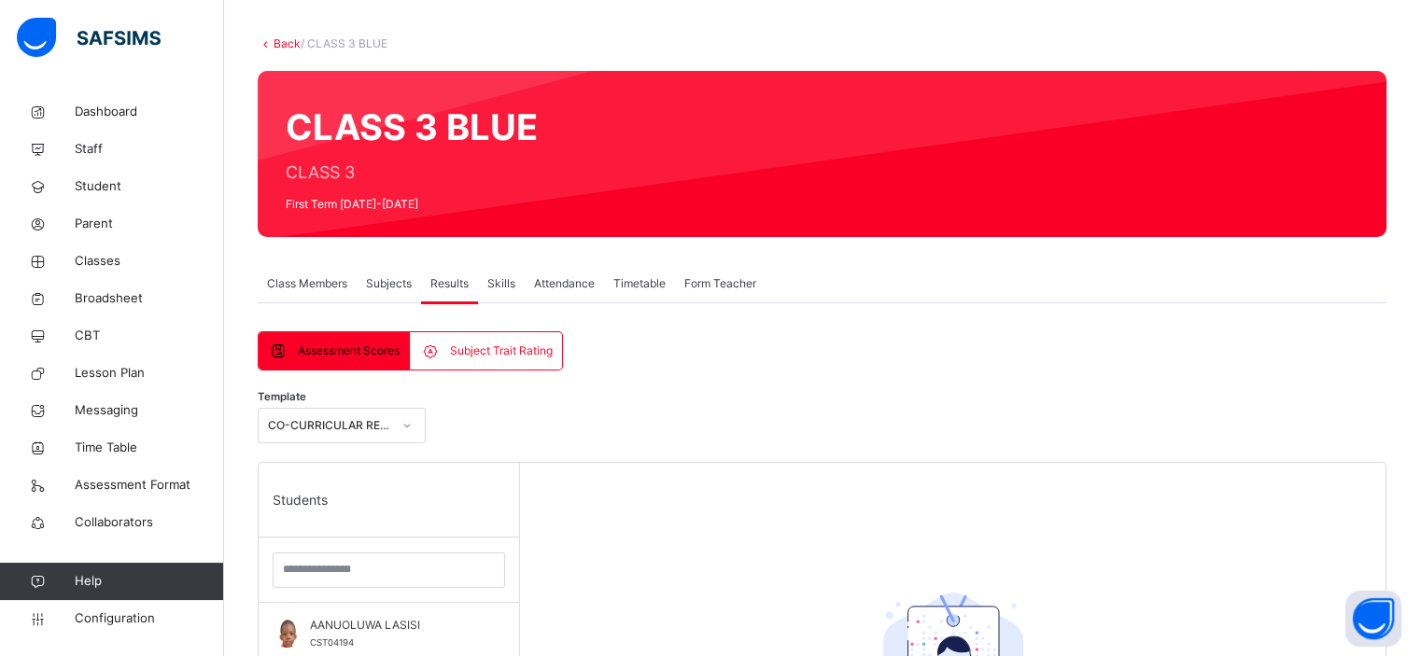
scroll to position [84, 0]
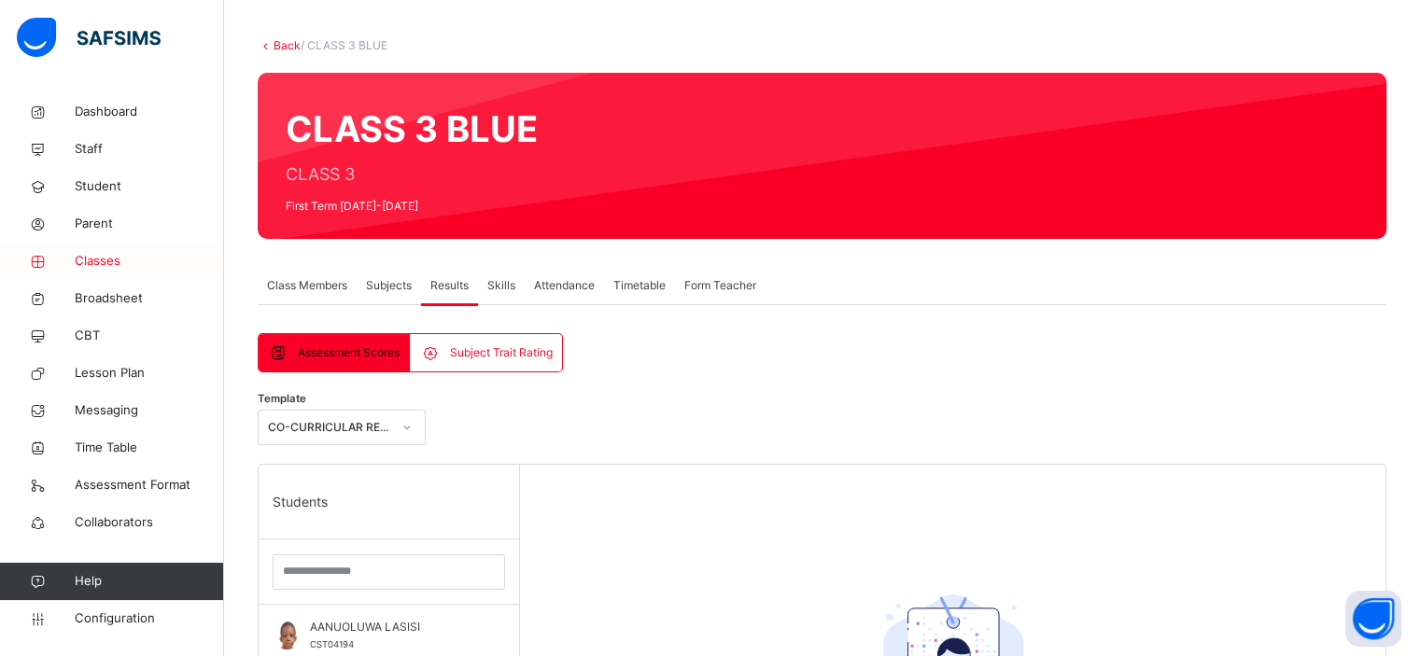
click at [101, 263] on span "Classes" at bounding box center [149, 261] width 149 height 19
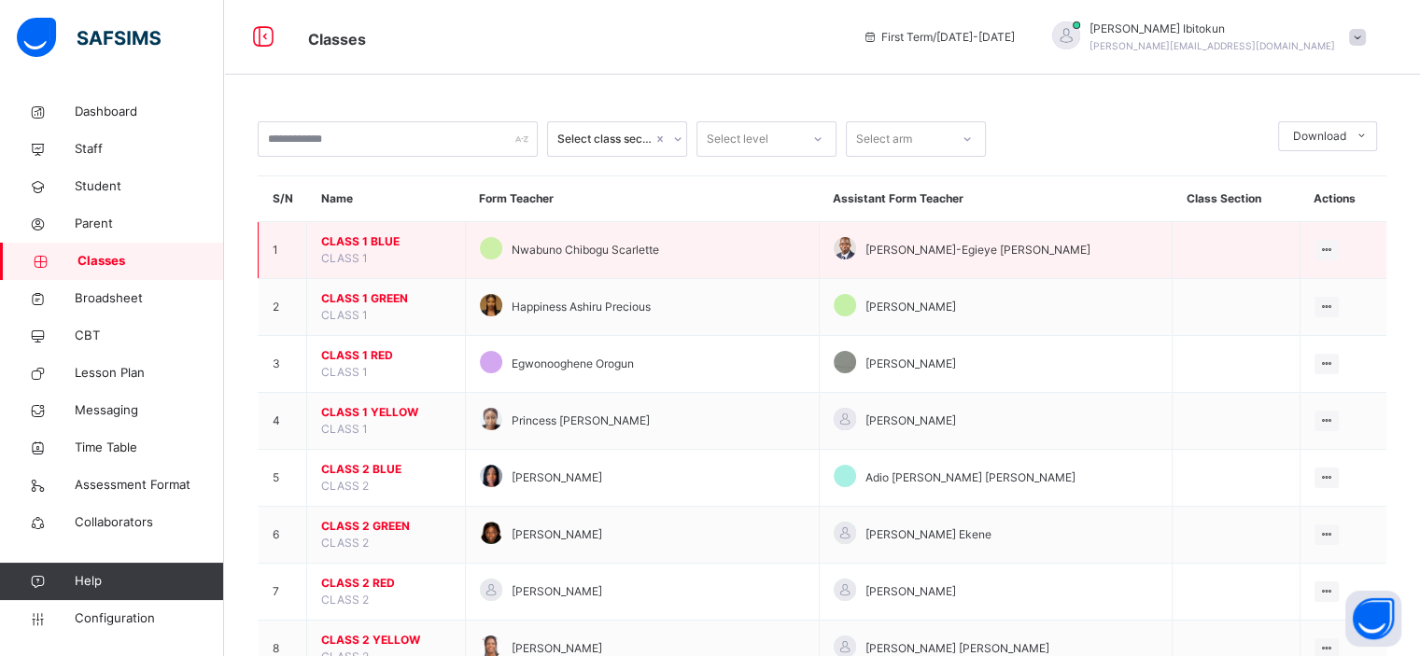
click at [359, 244] on span "CLASS 1 BLUE" at bounding box center [386, 241] width 130 height 17
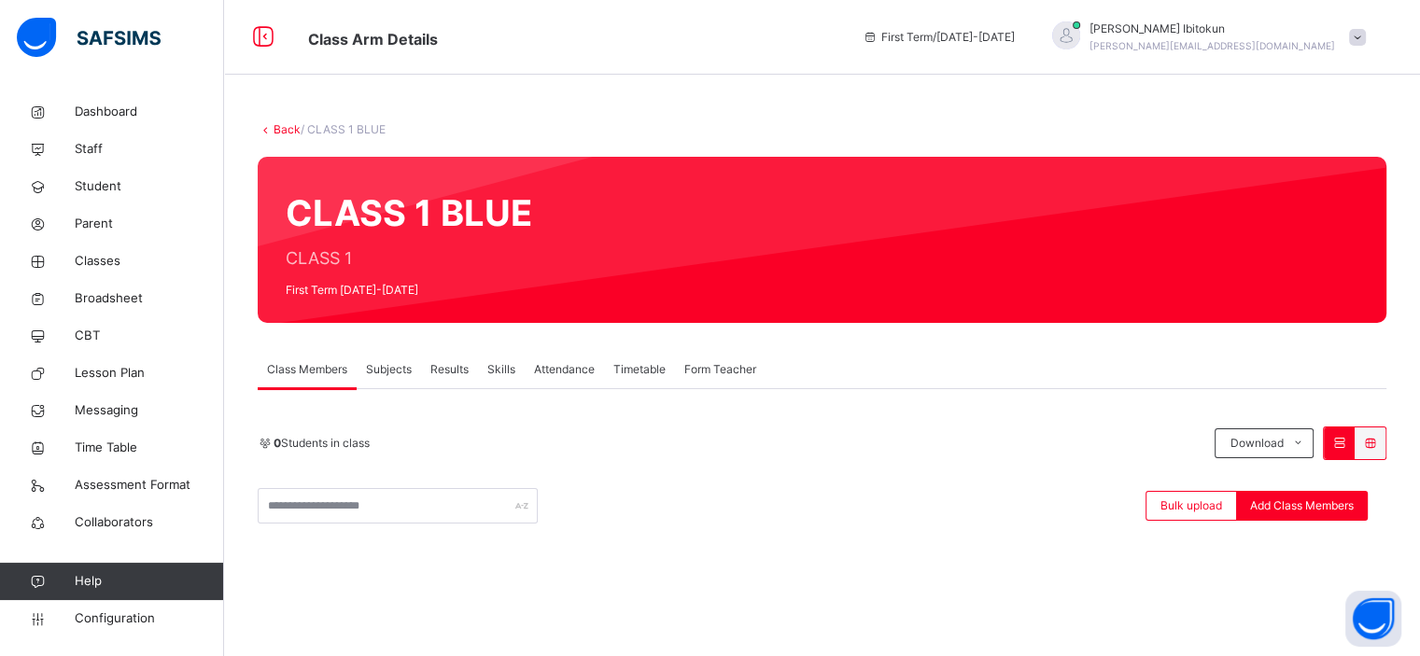
click at [278, 124] on link "Back" at bounding box center [287, 129] width 27 height 14
